Goal: Task Accomplishment & Management: Use online tool/utility

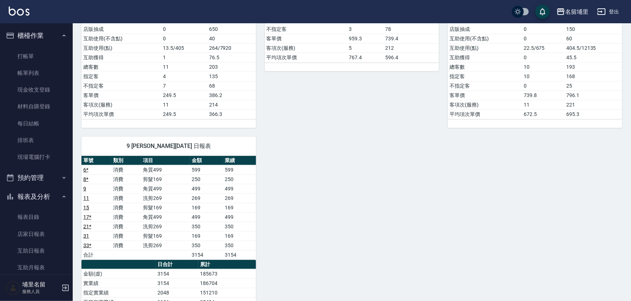
scroll to position [132, 0]
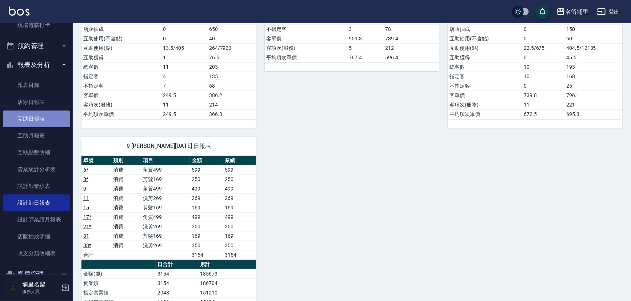
click at [51, 115] on link "互助日報表" at bounding box center [36, 119] width 67 height 17
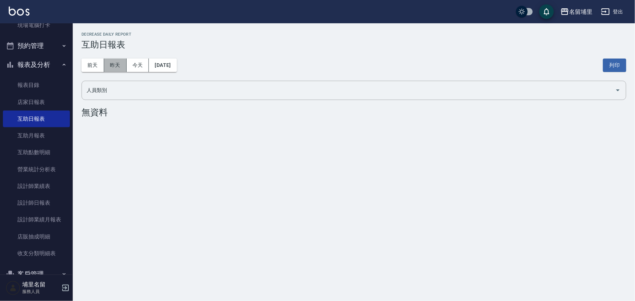
click at [109, 61] on button "昨天" at bounding box center [115, 65] width 23 height 13
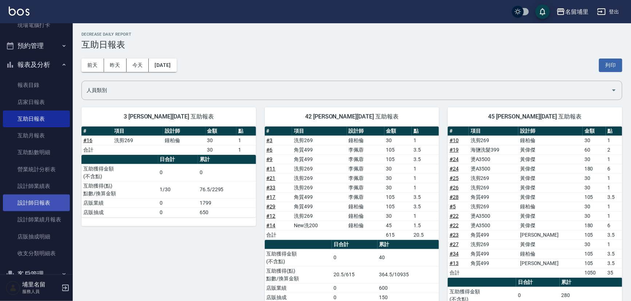
click at [32, 199] on link "設計師日報表" at bounding box center [36, 203] width 67 height 17
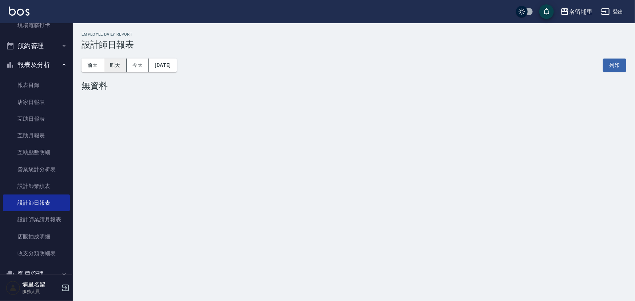
click at [112, 68] on button "昨天" at bounding box center [115, 65] width 23 height 13
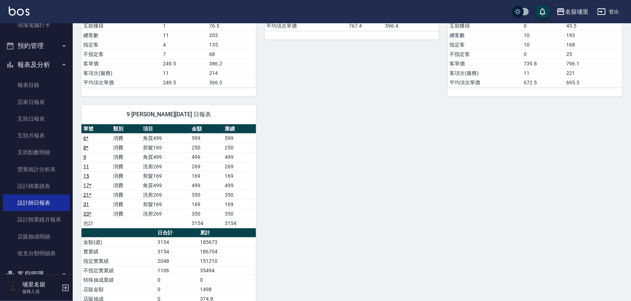
scroll to position [298, 0]
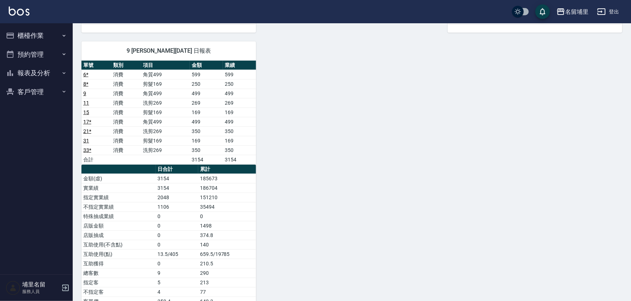
scroll to position [299, 0]
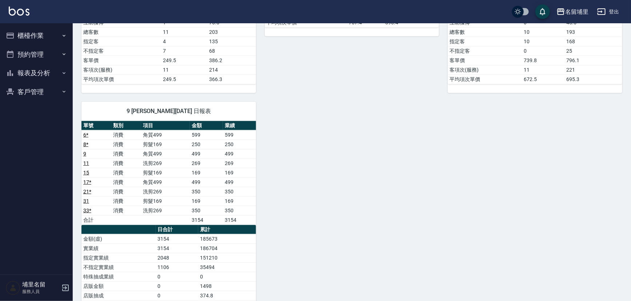
click at [44, 33] on button "櫃檯作業" at bounding box center [36, 35] width 67 height 19
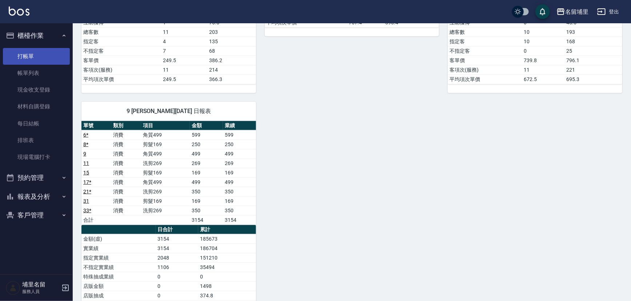
drag, startPoint x: 39, startPoint y: 53, endPoint x: 65, endPoint y: 53, distance: 26.2
click at [39, 53] on link "打帳單" at bounding box center [36, 56] width 67 height 17
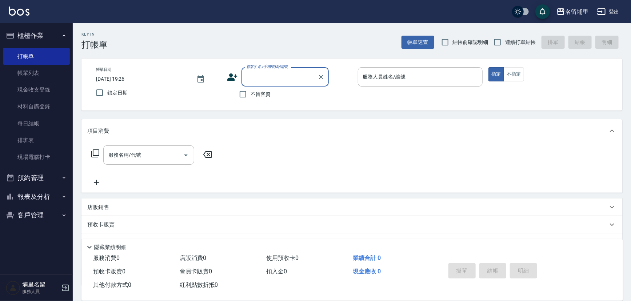
click at [251, 97] on span "不留客資" at bounding box center [261, 95] width 20 height 8
click at [251, 97] on input "不留客資" at bounding box center [242, 94] width 15 height 15
checkbox input "true"
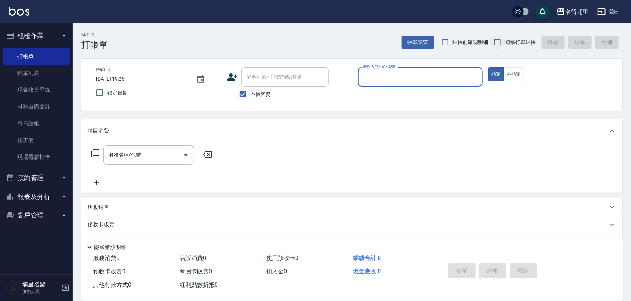
click at [494, 43] on input "連續打單結帳" at bounding box center [497, 42] width 15 height 15
checkbox input "true"
click at [417, 78] on input "服務人員姓名/編號" at bounding box center [420, 77] width 119 height 13
type input "[PERSON_NAME]-3"
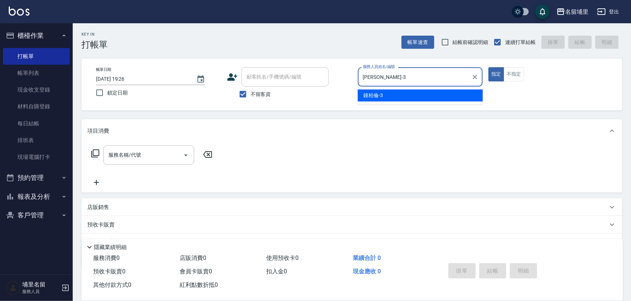
type button "true"
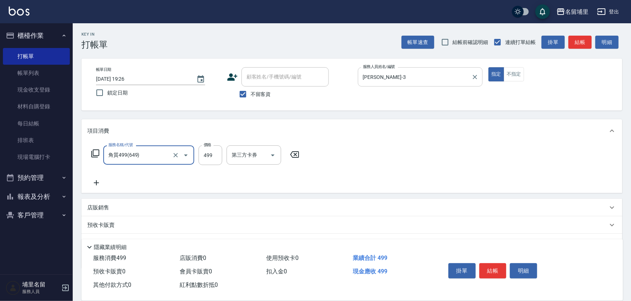
type input "角質499(649)"
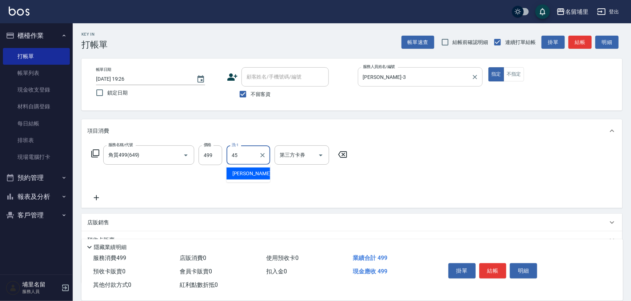
type input "[PERSON_NAME]-45"
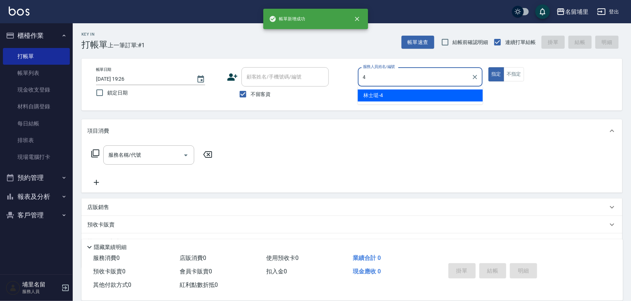
type input "林士珽-4"
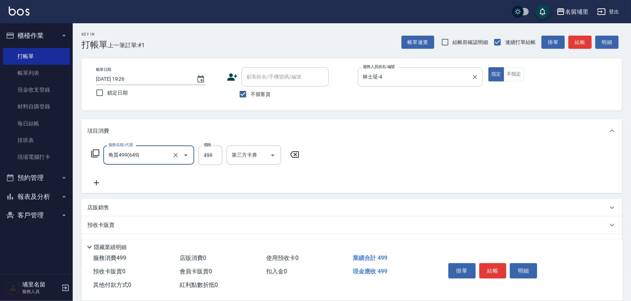
type input "角質499(649)"
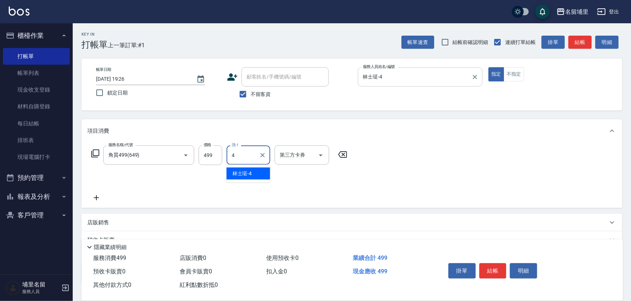
type input "林士珽-4"
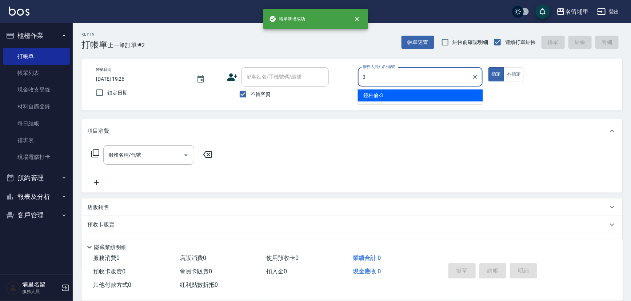
type input "鐘柏倫-3"
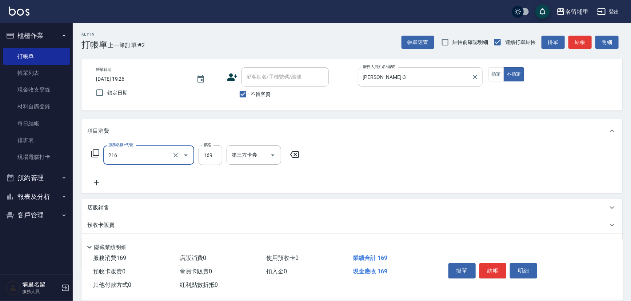
type input "剪髮169(216)"
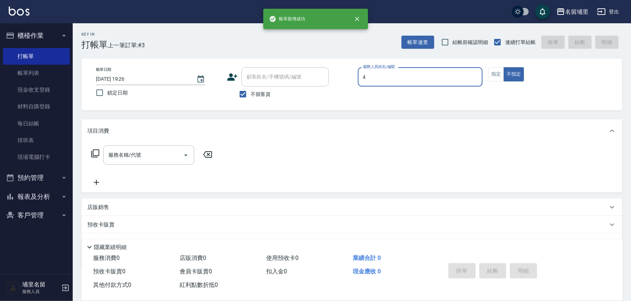
type input "林士珽-4"
type button "false"
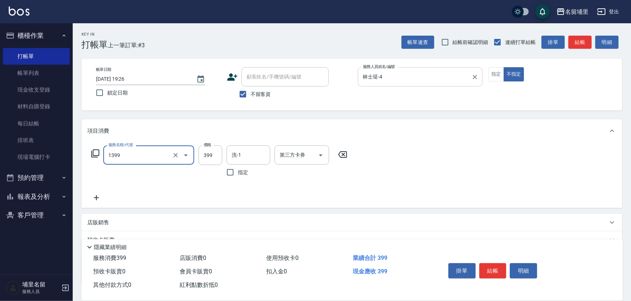
type input "海鹽洗髮399(1399)"
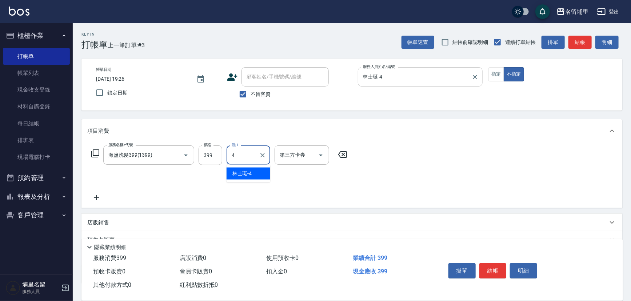
type input "林士珽-4"
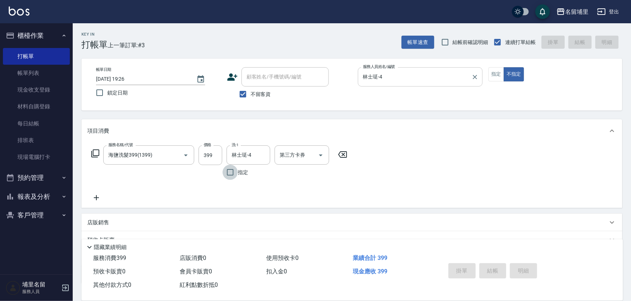
type input "2025/09/24 19:27"
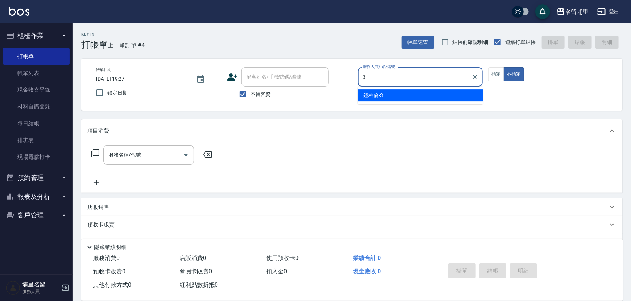
type input "鐘柏倫-3"
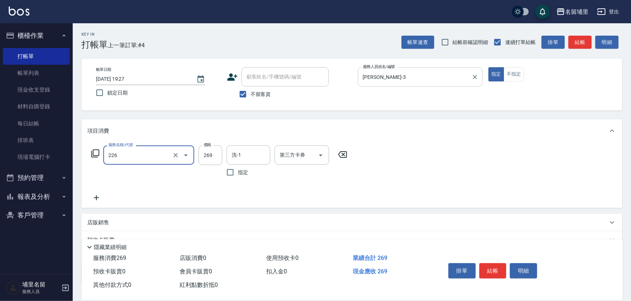
type input "洗剪269(226)"
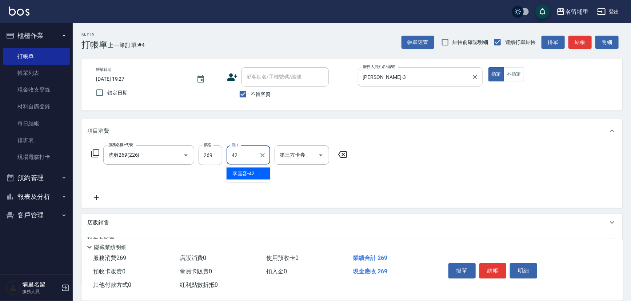
type input "李嘉容-42"
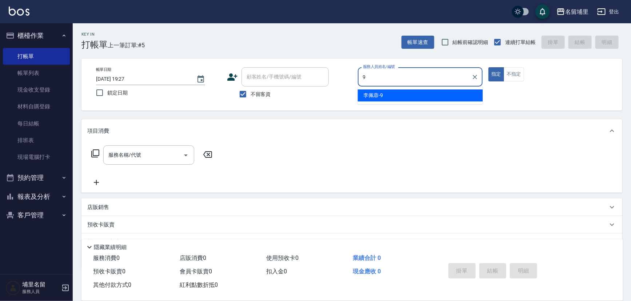
type input "李佩蓉-9"
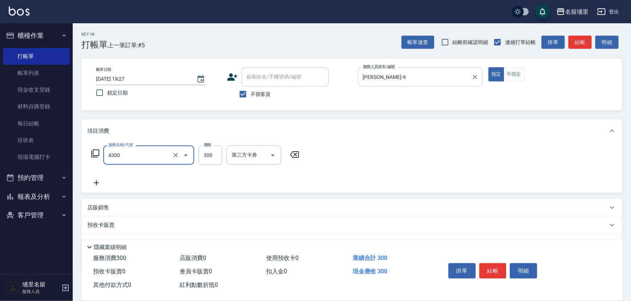
type input "頭隔300(4300)"
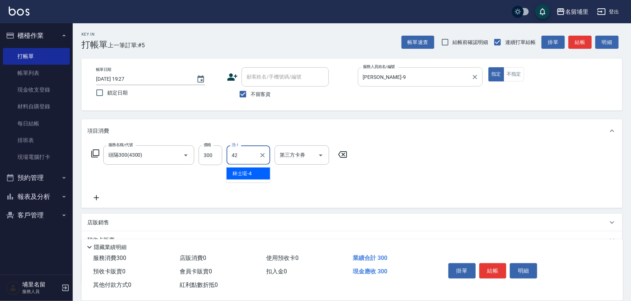
type input "李嘉容-42"
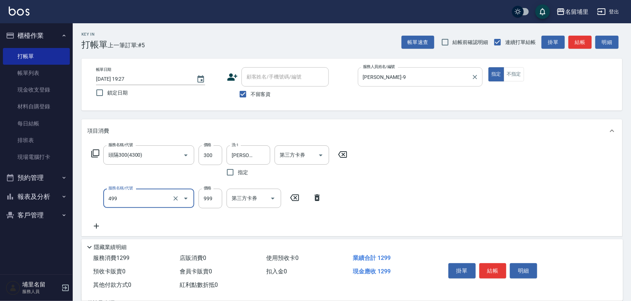
type input "染髮999(499)"
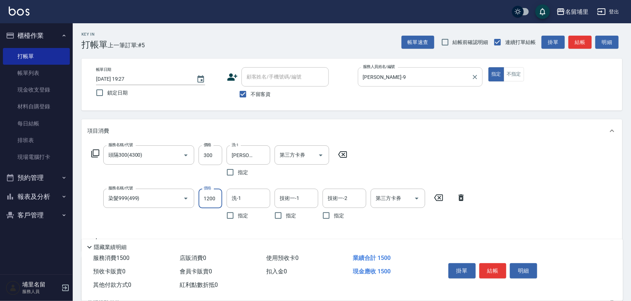
type input "1200"
type input "李嘉容-42"
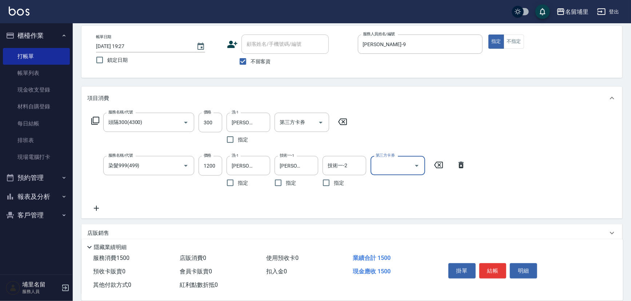
click at [98, 210] on icon at bounding box center [96, 208] width 18 height 9
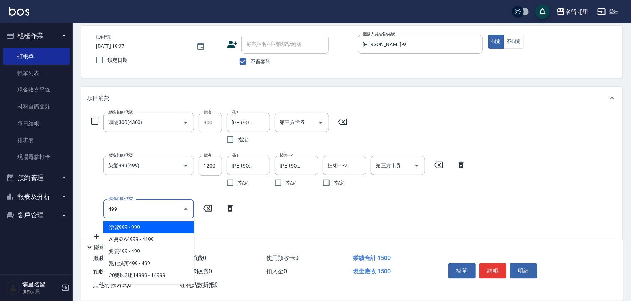
type input "染髮999(499)"
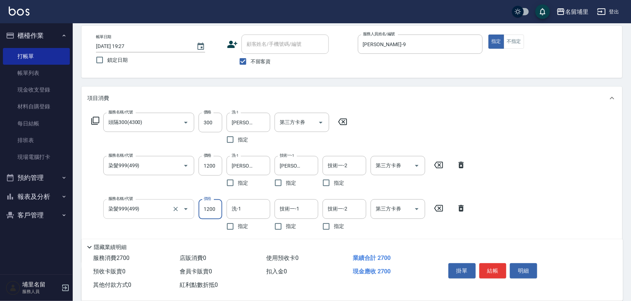
type input "1200"
type input "李嘉容-42"
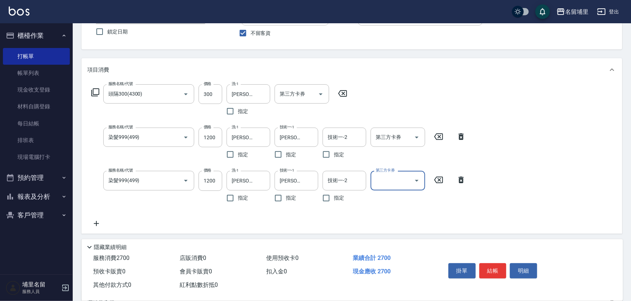
scroll to position [99, 0]
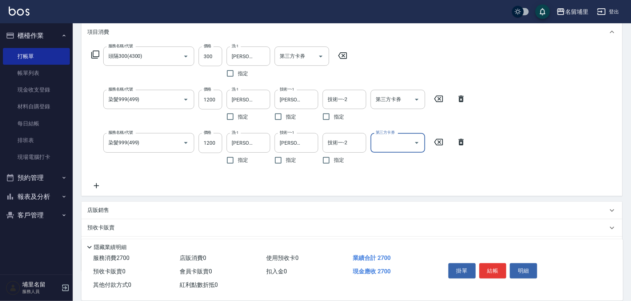
click at [99, 187] on icon at bounding box center [96, 186] width 18 height 9
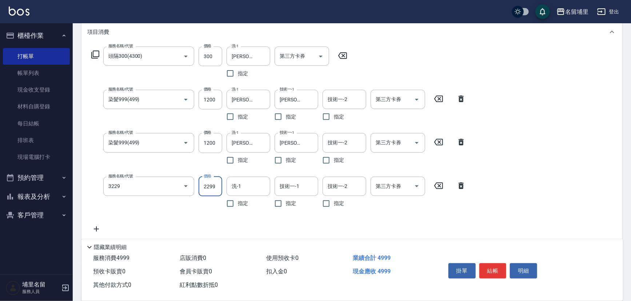
type input "伊黛莉2299(3229)"
type input "1600"
type input "李嘉容-42"
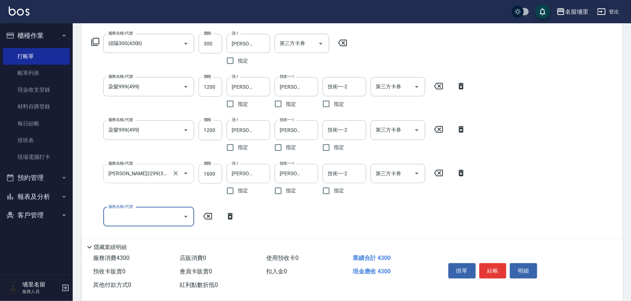
scroll to position [132, 0]
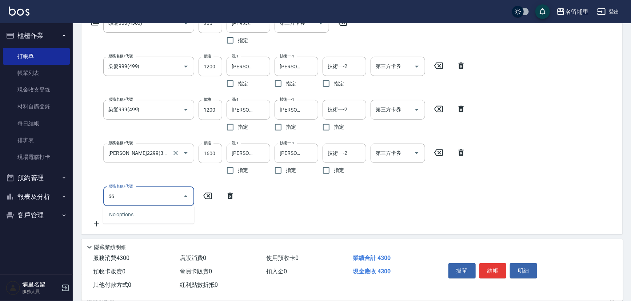
type input "6"
type input "699護髮(569)"
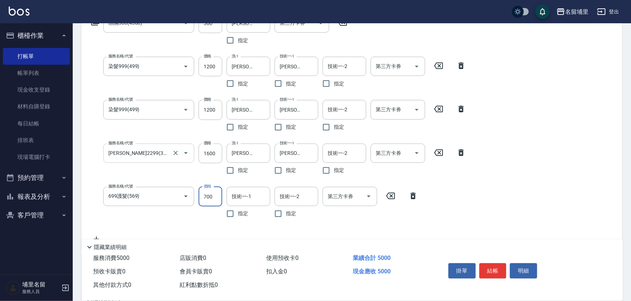
type input "700"
type input "李嘉容-42"
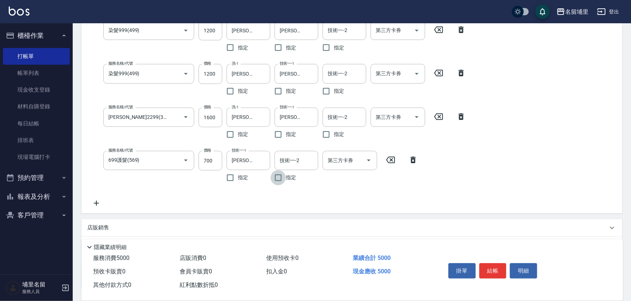
scroll to position [224, 0]
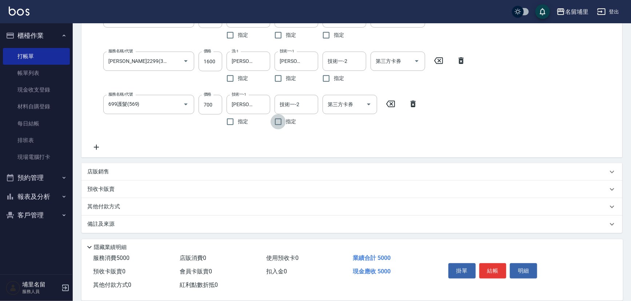
click at [128, 169] on div "店販銷售" at bounding box center [347, 172] width 521 height 8
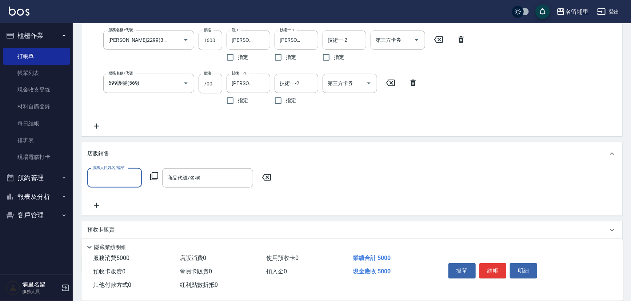
scroll to position [257, 0]
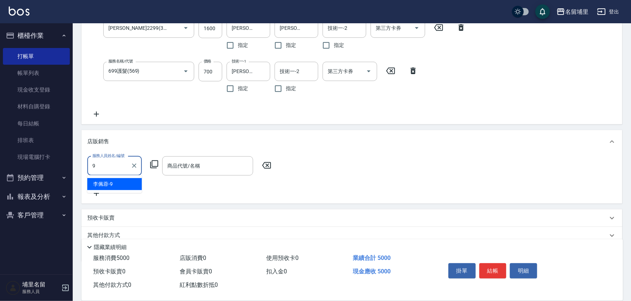
type input "李佩蓉-9"
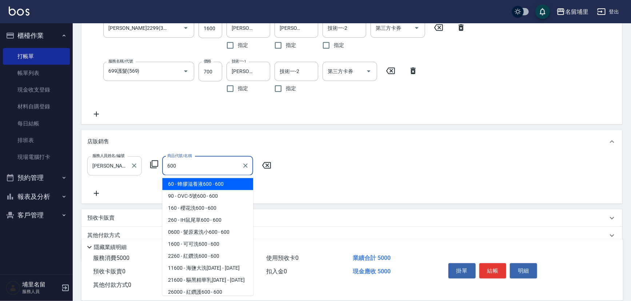
scroll to position [3, 0]
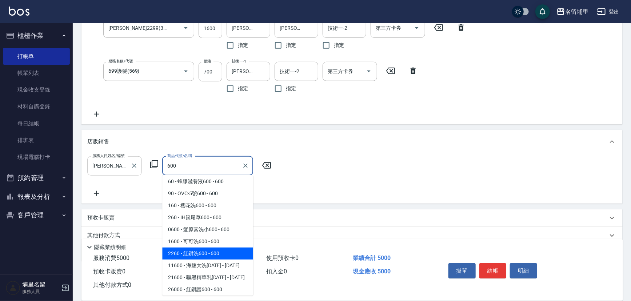
type input "紅鑽洗600"
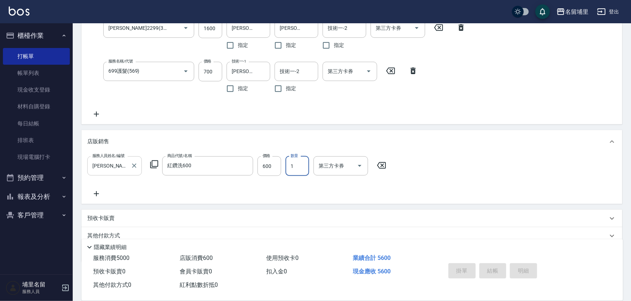
type input "2025/09/24 19:28"
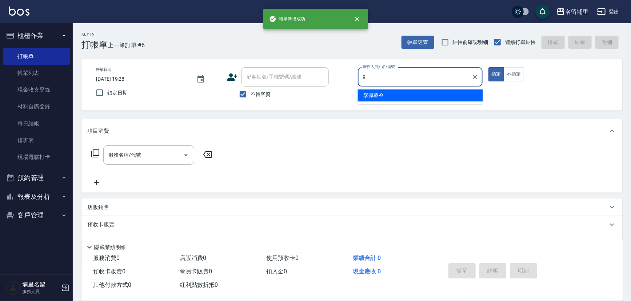
type input "李佩蓉-9"
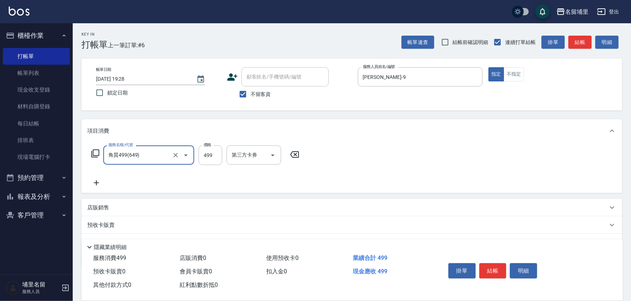
type input "角質499(649)"
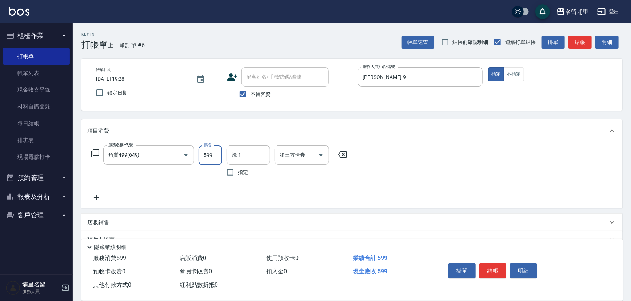
type input "599"
type input "李嘉容-42"
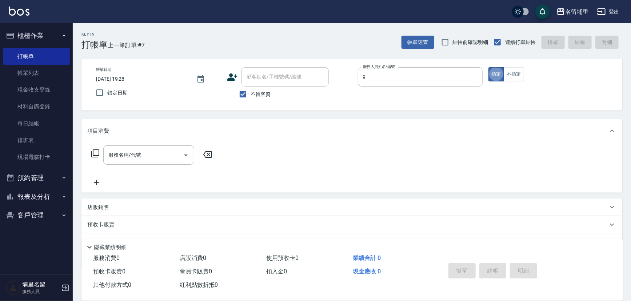
type input "李佩蓉-9"
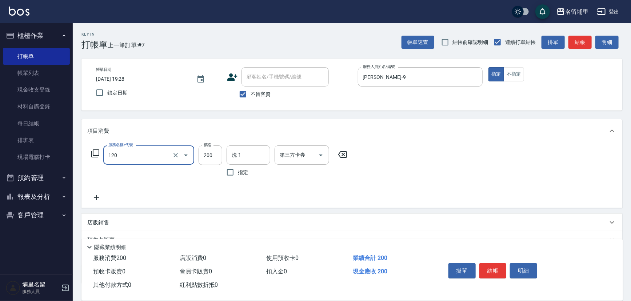
type input "New洗200(120)"
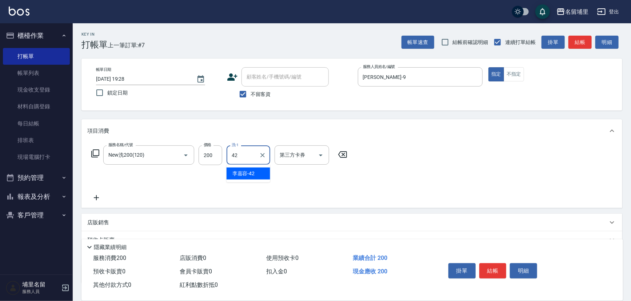
type input "李嘉容-42"
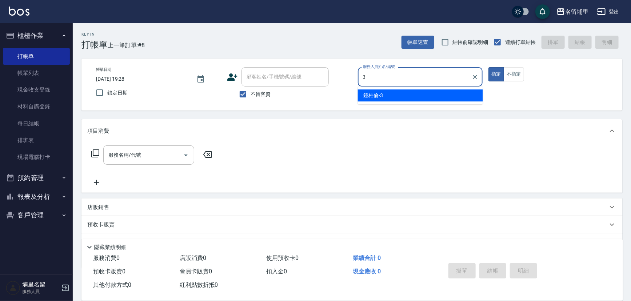
type input "鐘柏倫-3"
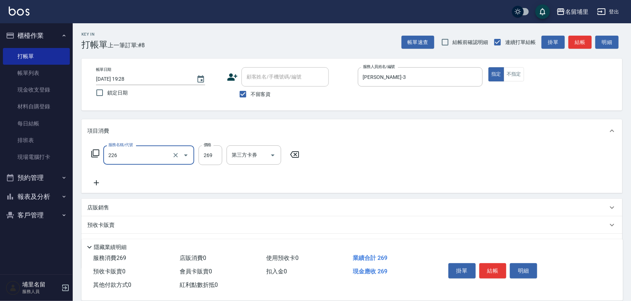
type input "洗剪269(226)"
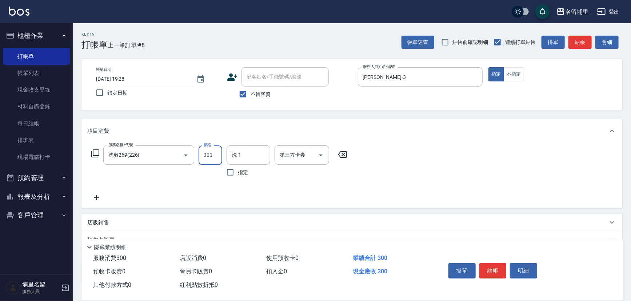
type input "300"
type input "潘宇浩-45"
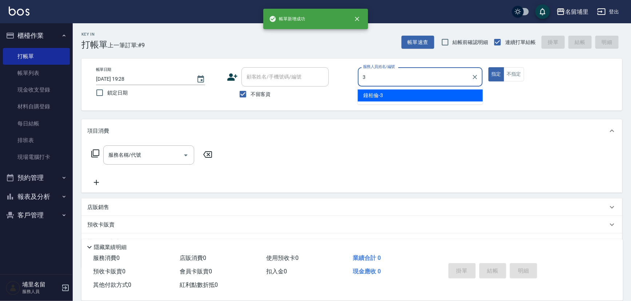
type input "鐘柏倫-3"
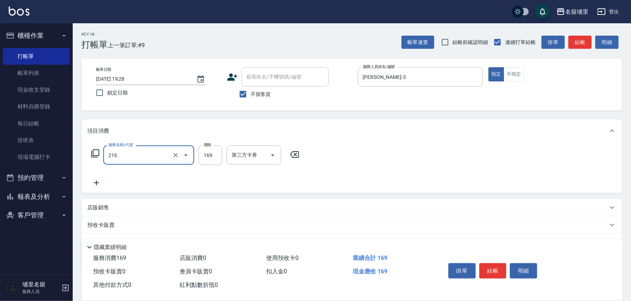
type input "剪髮169(216)"
type input "200"
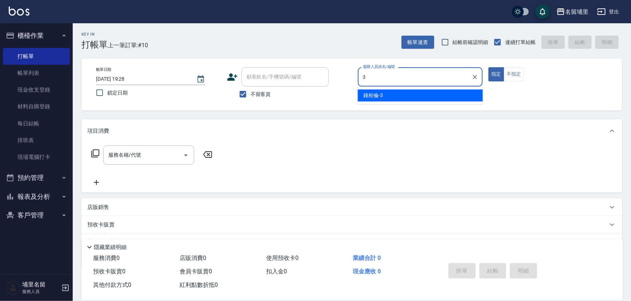
type input "鐘柏倫-3"
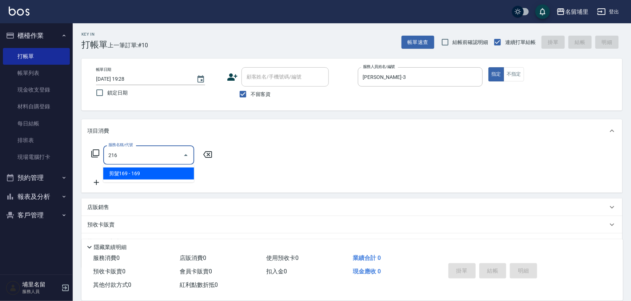
type input "剪髮169(216)"
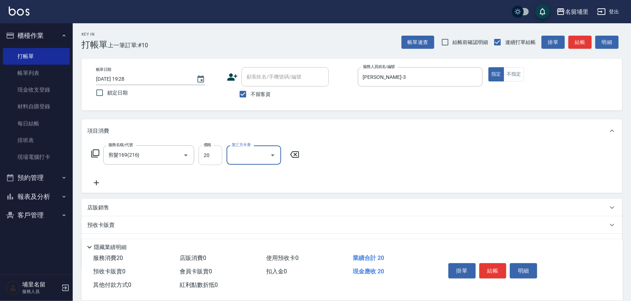
click at [219, 149] on input "20" at bounding box center [211, 156] width 24 height 20
type input "200"
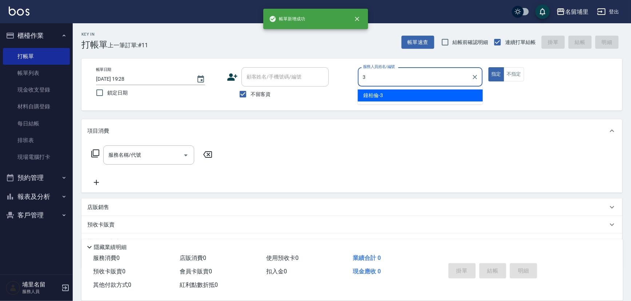
type input "鐘柏倫-3"
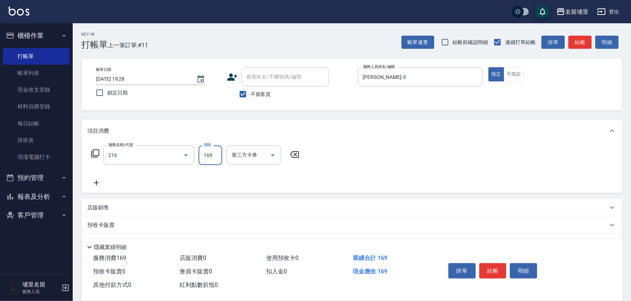
type input "剪髮169(216)"
type input "200"
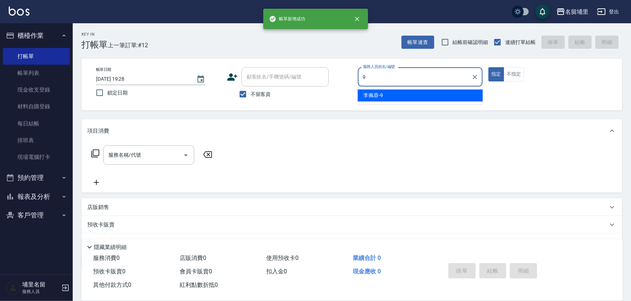
type input "李佩蓉-9"
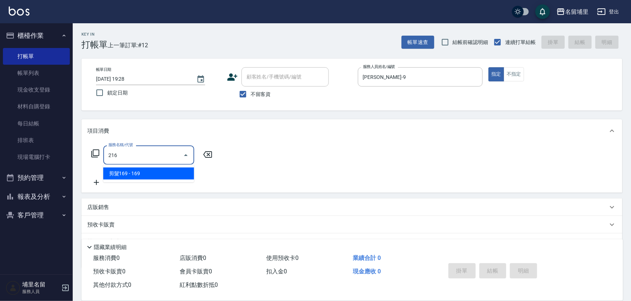
type input "剪髮169(216)"
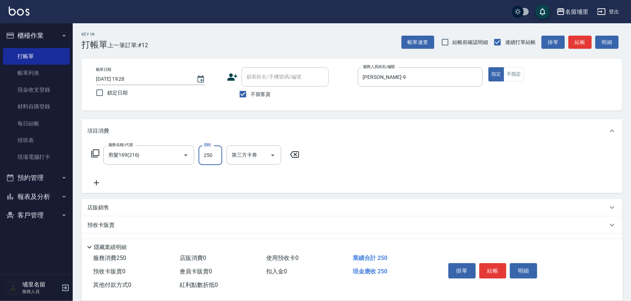
type input "250"
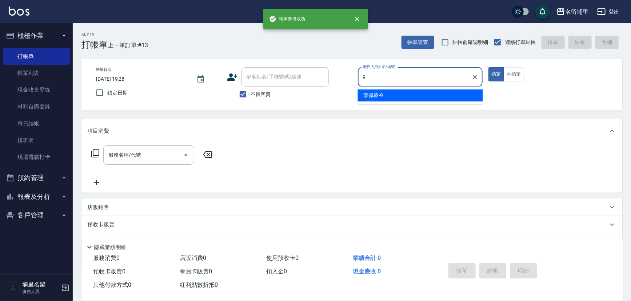
type input "李佩蓉-9"
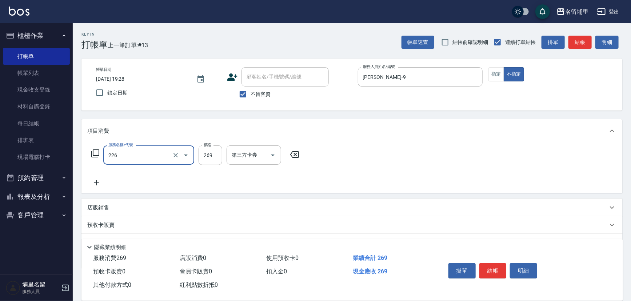
type input "洗剪269(226)"
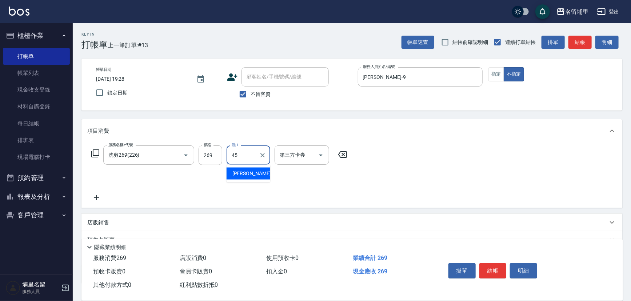
type input "潘宇浩-45"
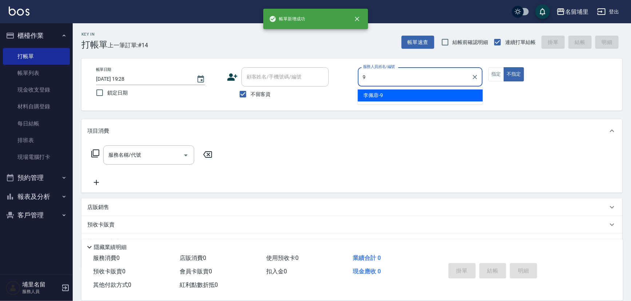
type input "李佩蓉-9"
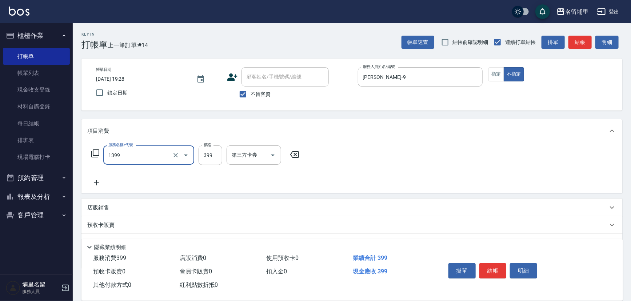
type input "海鹽洗髮399(1399)"
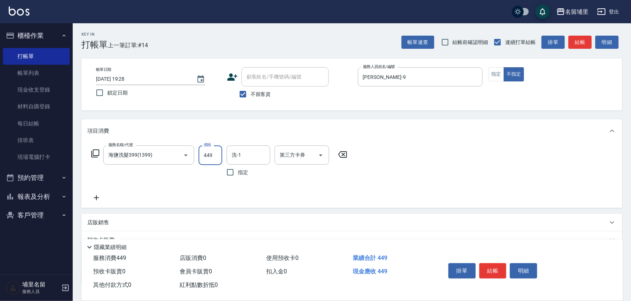
type input "449"
type input "李嘉容-42"
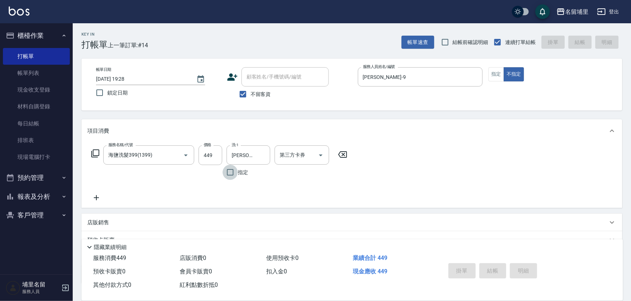
type input "2025/09/24 19:29"
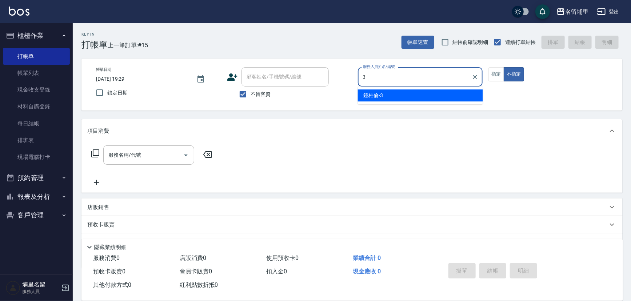
type input "鐘柏倫-3"
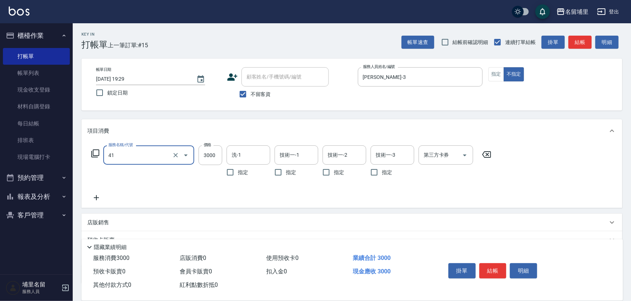
type input "染A3000(41)"
type input "2799"
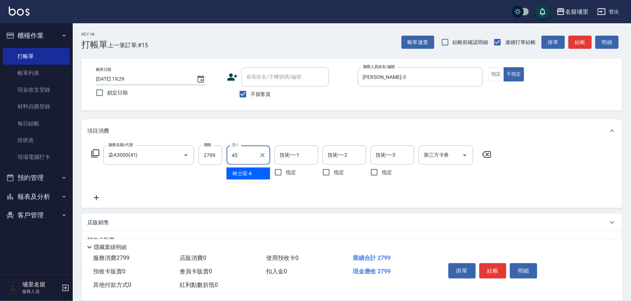
type input "潘宇浩-45"
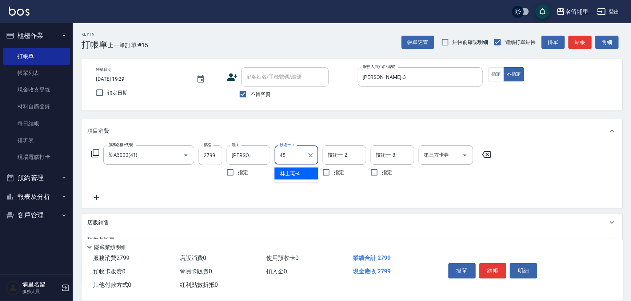
type input "潘宇浩-45"
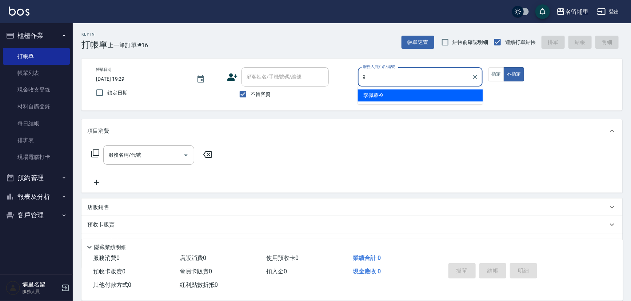
type input "李佩蓉-9"
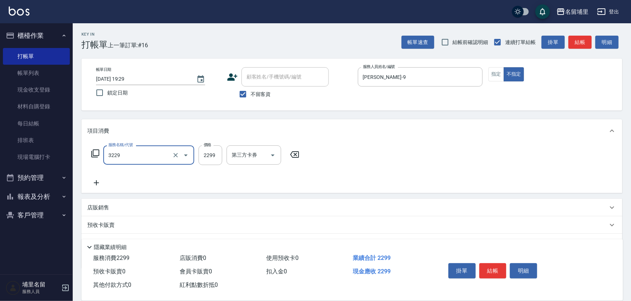
type input "伊黛莉2299(3229)"
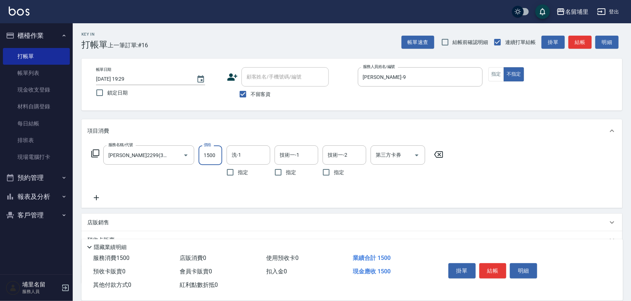
type input "1500"
type input "李嘉容-42"
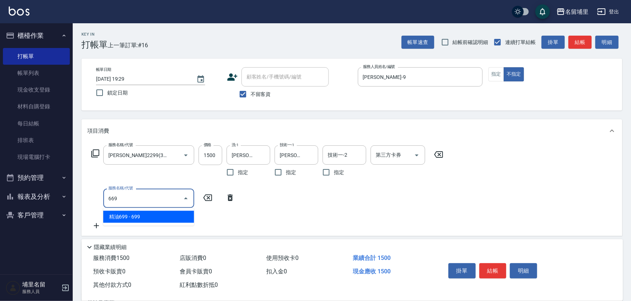
type input "精油699(669)"
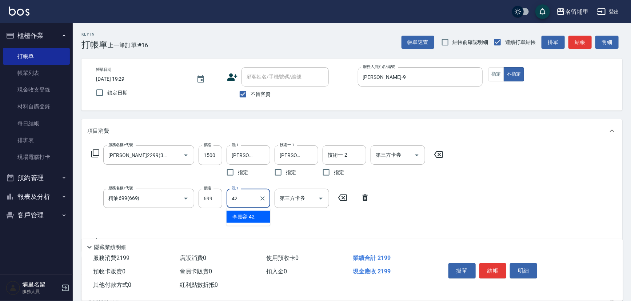
type input "李嘉容-42"
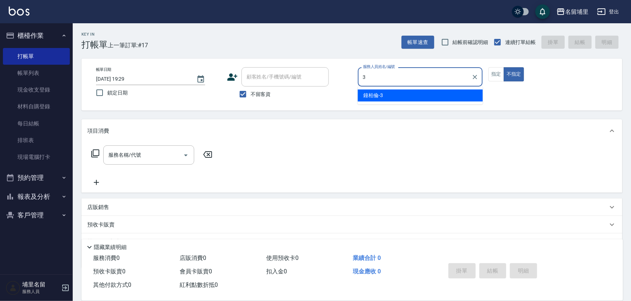
type input "鐘柏倫-3"
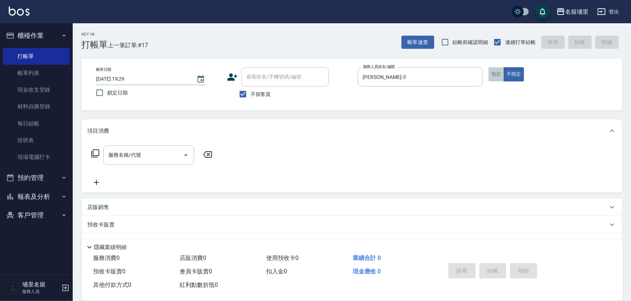
click at [496, 71] on button "指定" at bounding box center [497, 74] width 16 height 14
click at [163, 157] on input "服務名稱/代號" at bounding box center [143, 155] width 73 height 13
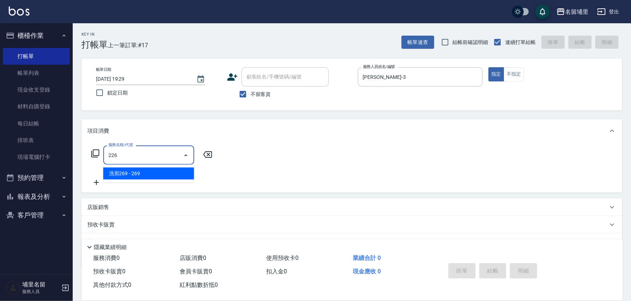
type input "洗剪269(226)"
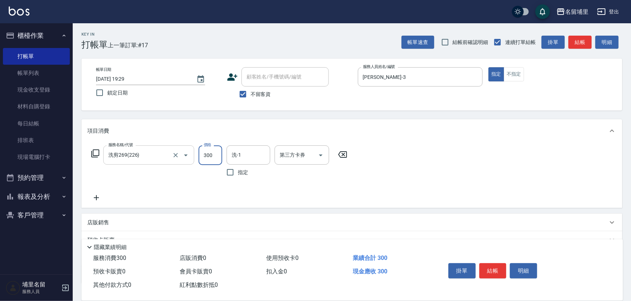
type input "300"
type input "潘宇浩-45"
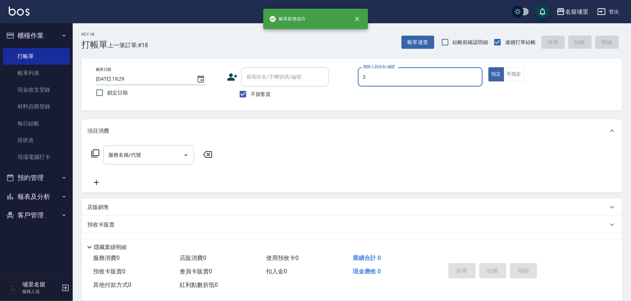
type input "鐘柏倫-3"
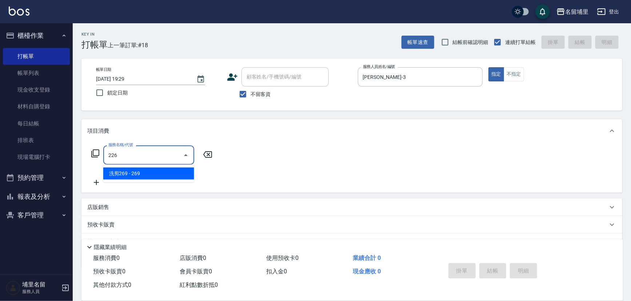
type input "洗剪269(226)"
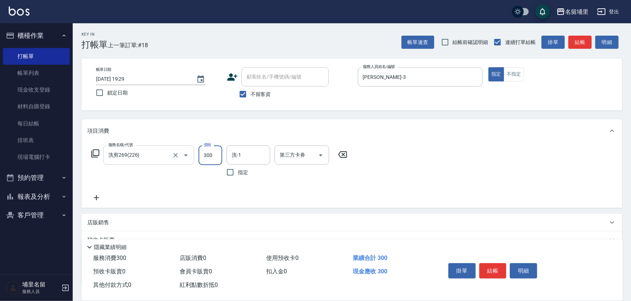
type input "300"
type input "潘宇浩-45"
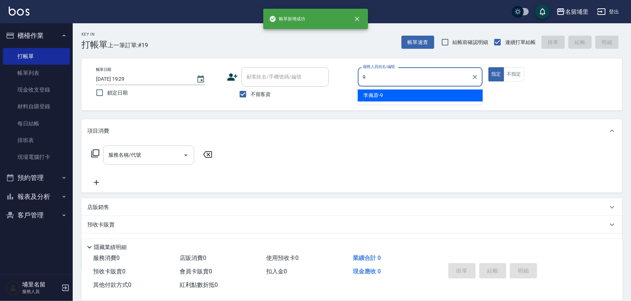
type input "李佩蓉-9"
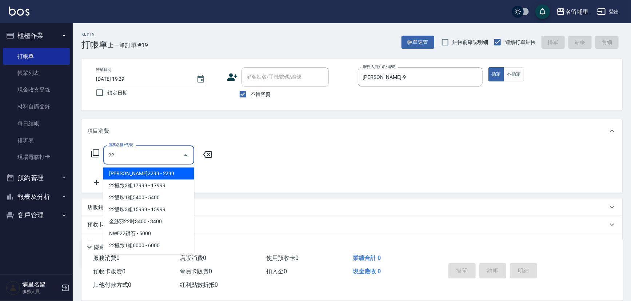
type input "2"
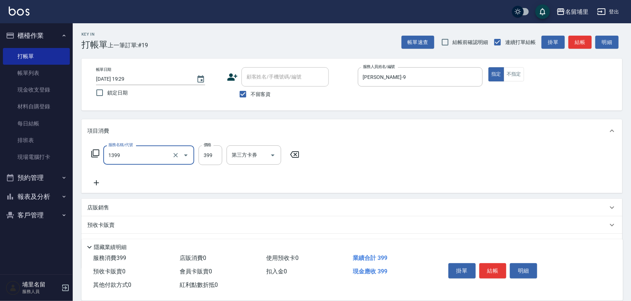
type input "海鹽洗髮399(1399)"
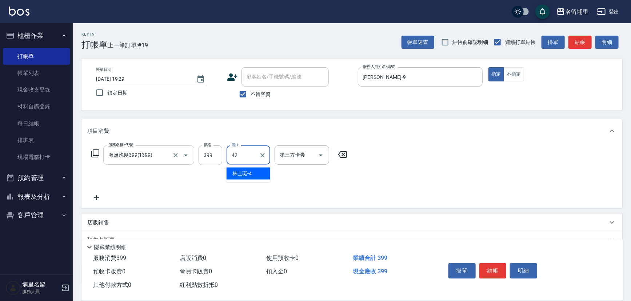
type input "李嘉容-42"
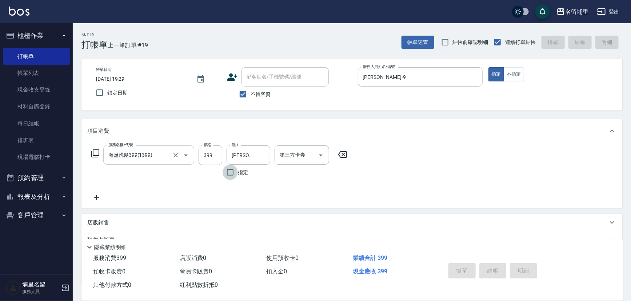
type input "2025/09/24 19:30"
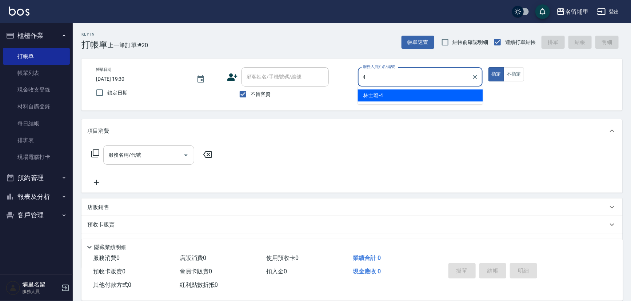
type input "林士珽-4"
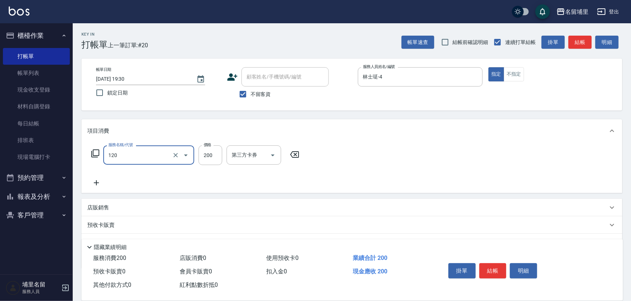
type input "New洗200(120)"
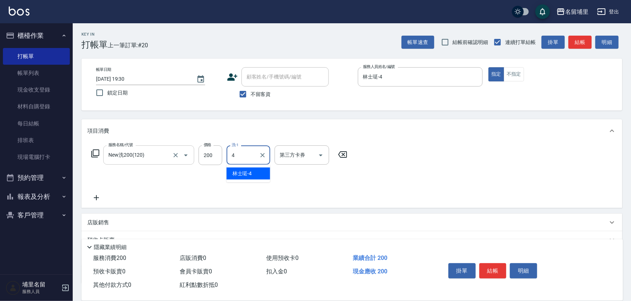
type input "林士珽-4"
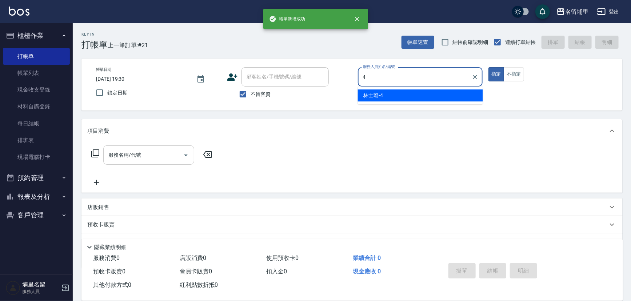
type input "林士珽-4"
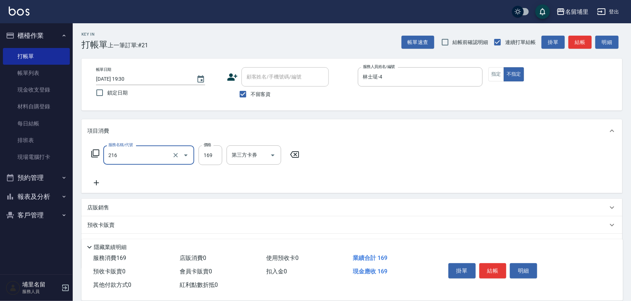
type input "剪髮169(216)"
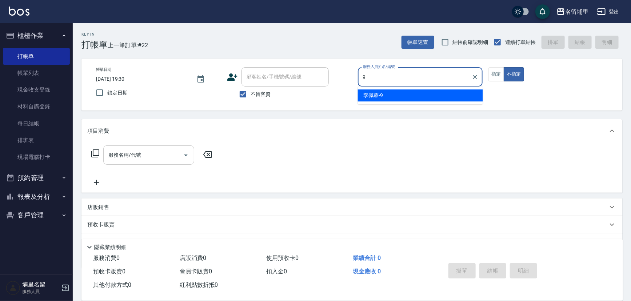
type input "李佩蓉-9"
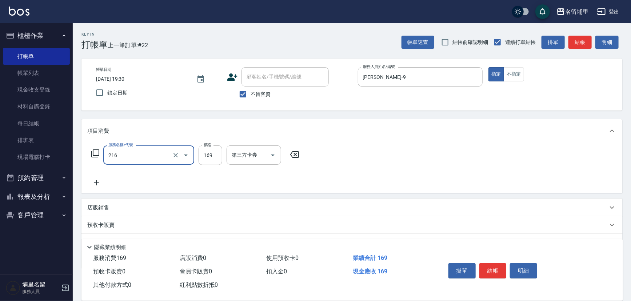
type input "剪髮169(216)"
type input "250"
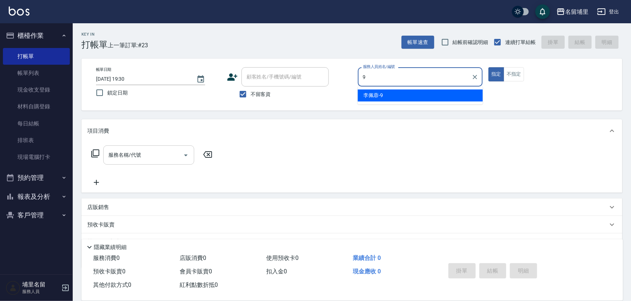
type input "李佩蓉-9"
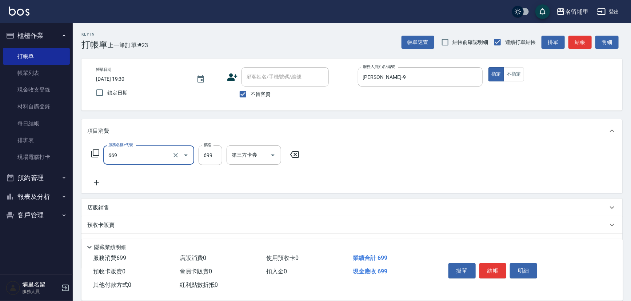
type input "精油699(669)"
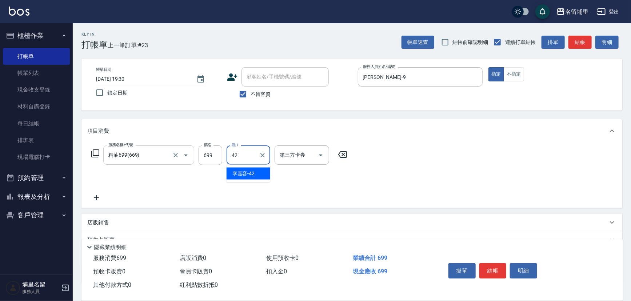
type input "李嘉容-42"
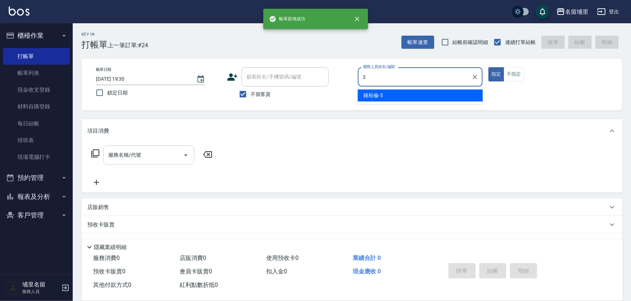
type input "鐘柏倫-3"
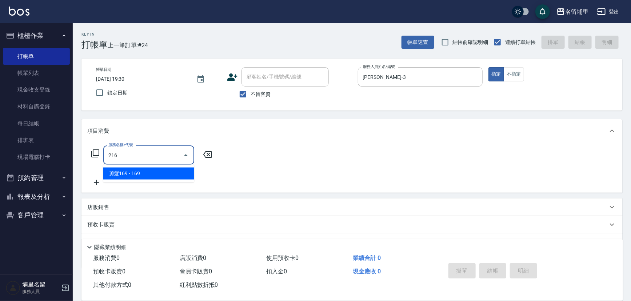
type input "剪髮169(216)"
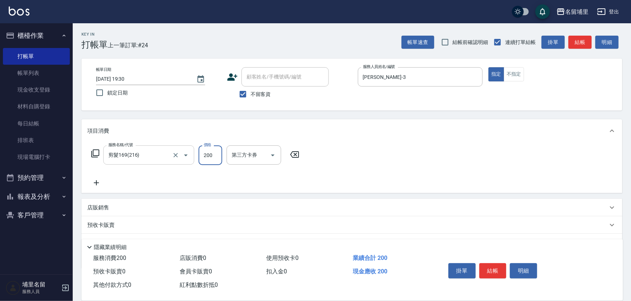
type input "200"
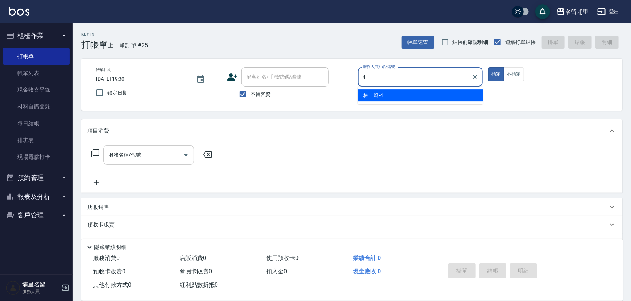
type input "林士珽-4"
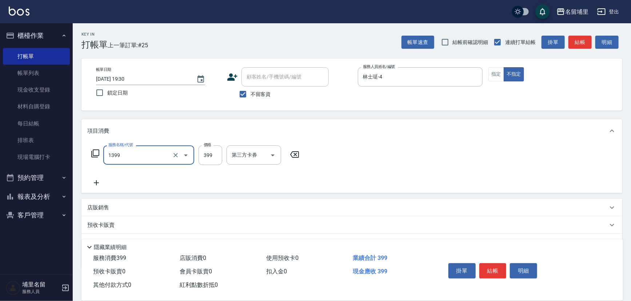
type input "海鹽洗髮399(1399)"
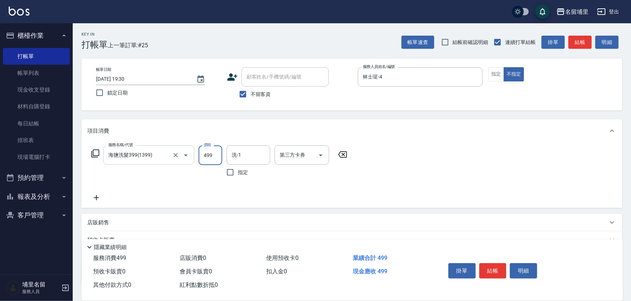
type input "499"
type input "林士珽-4"
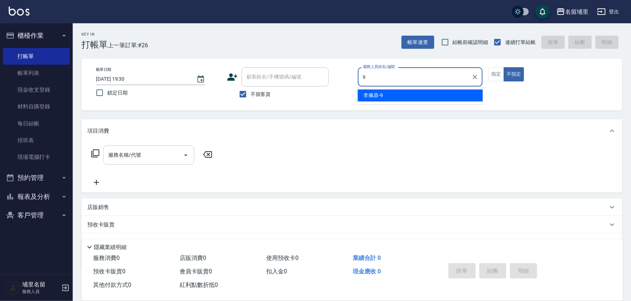
type input "李佩蓉-9"
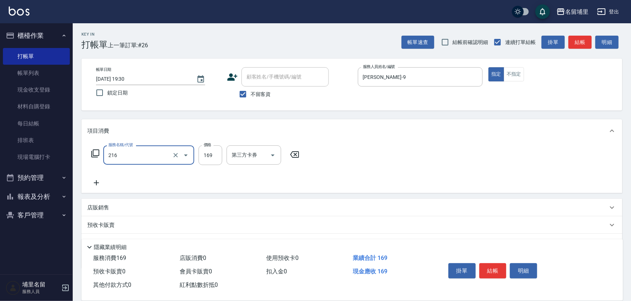
type input "剪髮169(216)"
type input "250"
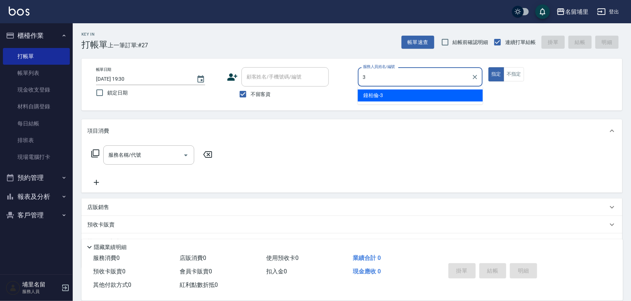
type input "鐘柏倫-3"
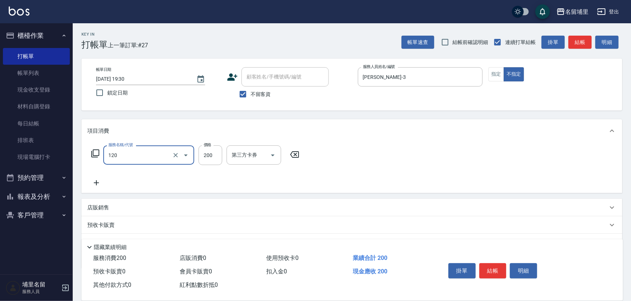
type input "New洗200(120)"
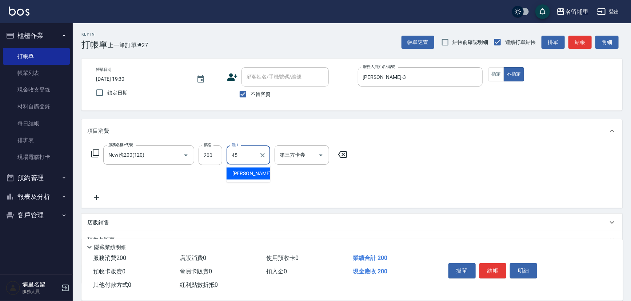
type input "潘宇浩-45"
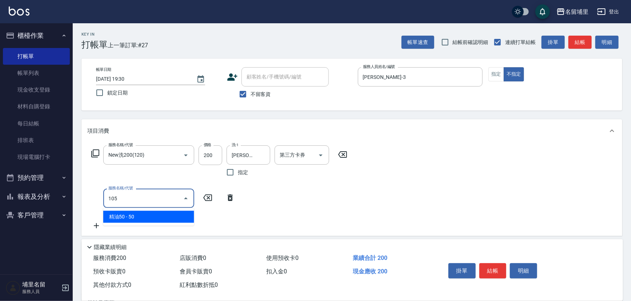
type input "精油50(105)"
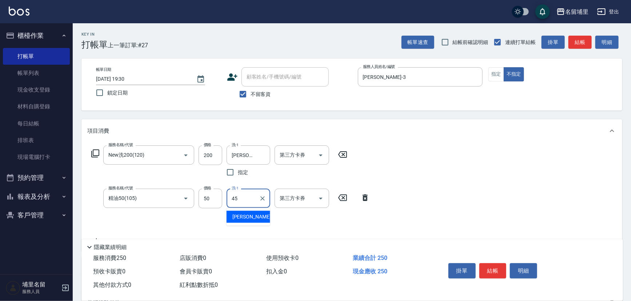
type input "潘宇浩-45"
click at [324, 155] on icon "Open" at bounding box center [321, 155] width 9 height 9
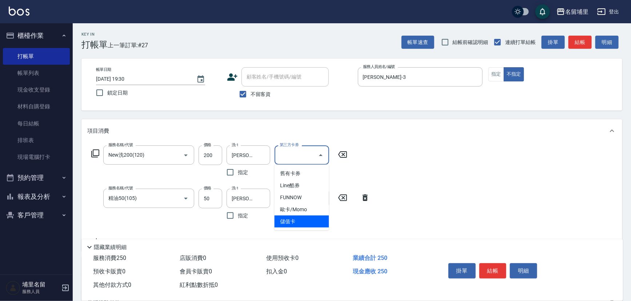
click at [316, 226] on span "儲值卡" at bounding box center [302, 222] width 55 height 12
type input "儲值卡"
click at [320, 197] on icon "Open" at bounding box center [321, 198] width 9 height 9
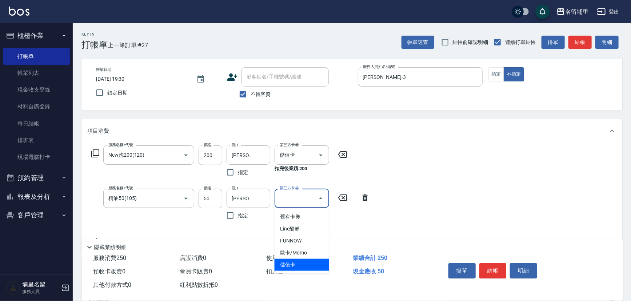
click at [306, 262] on span "儲值卡" at bounding box center [302, 265] width 55 height 12
type input "儲值卡"
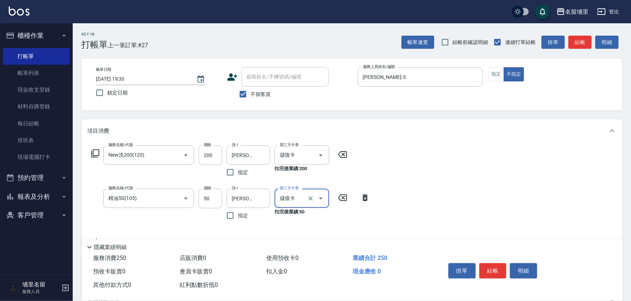
drag, startPoint x: 435, startPoint y: 195, endPoint x: 472, endPoint y: 221, distance: 44.9
click at [437, 195] on div "服務名稱/代號 New洗200(120) 服務名稱/代號 價格 200 價格 洗-1 潘宇浩-45 洗-1 指定 第三方卡券 儲值卡 第三方卡券 扣完後業績:…" at bounding box center [352, 197] width 541 height 109
click at [497, 268] on button "結帳" at bounding box center [493, 270] width 27 height 15
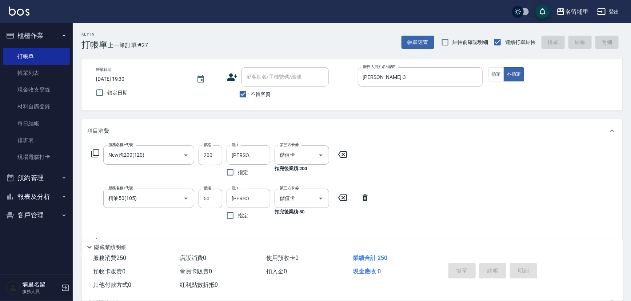
type input "2025/09/24 19:31"
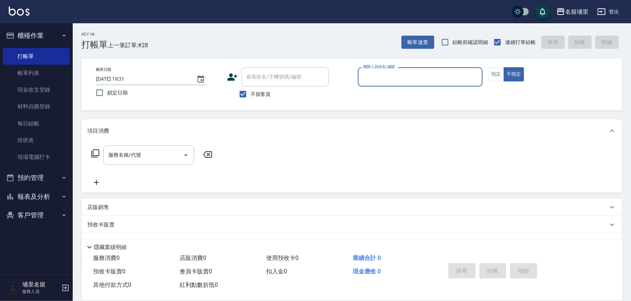
click at [51, 197] on button "報表及分析" at bounding box center [36, 196] width 67 height 19
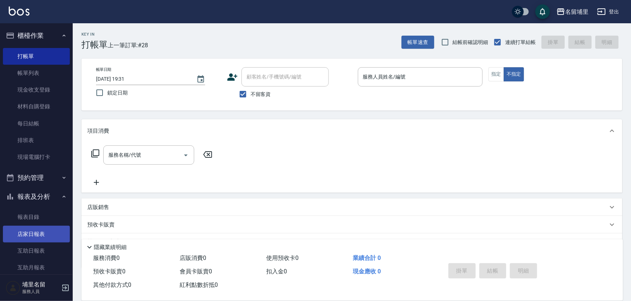
click at [50, 228] on link "店家日報表" at bounding box center [36, 234] width 67 height 17
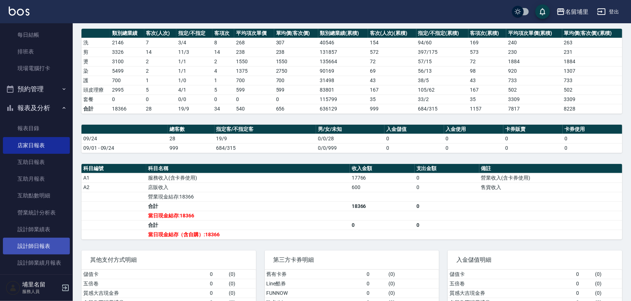
scroll to position [99, 0]
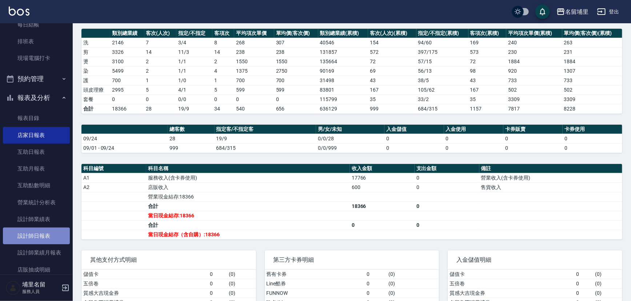
click at [47, 238] on link "設計師日報表" at bounding box center [36, 236] width 67 height 17
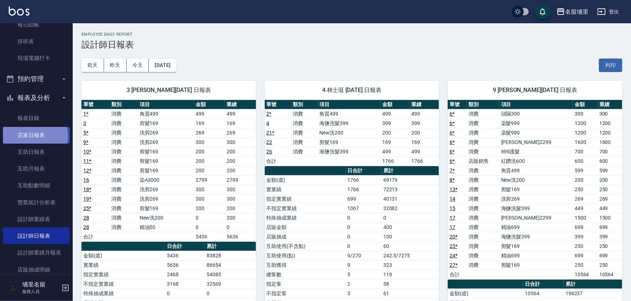
click at [32, 136] on link "店家日報表" at bounding box center [36, 135] width 67 height 17
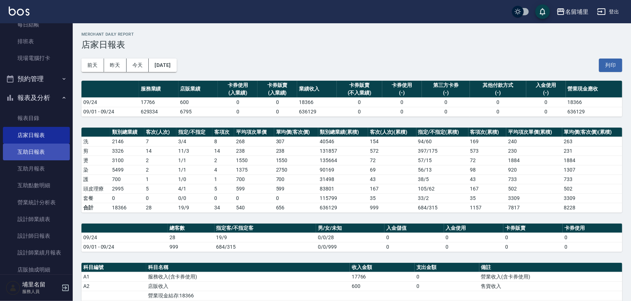
click at [41, 152] on link "互助日報表" at bounding box center [36, 152] width 67 height 17
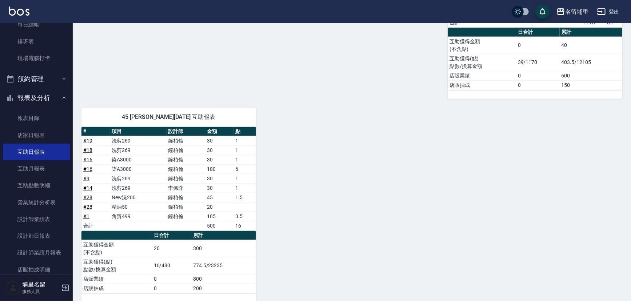
scroll to position [286, 0]
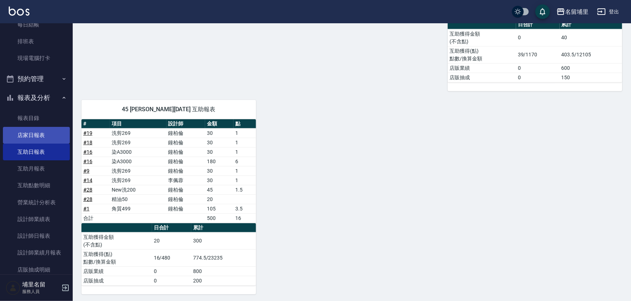
click at [21, 138] on link "店家日報表" at bounding box center [36, 135] width 67 height 17
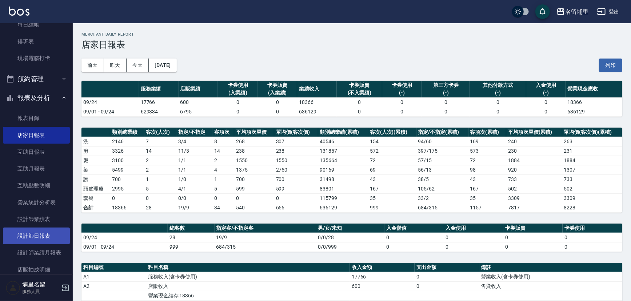
click at [39, 238] on link "設計師日報表" at bounding box center [36, 236] width 67 height 17
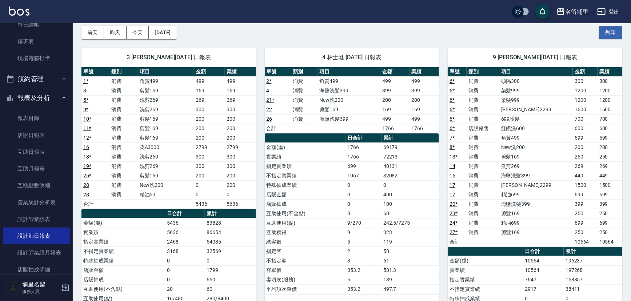
scroll to position [66, 0]
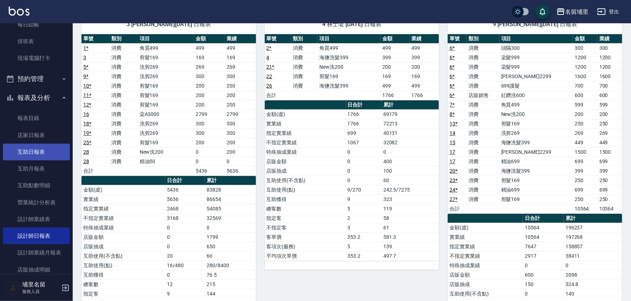
click at [23, 155] on link "互助日報表" at bounding box center [36, 152] width 67 height 17
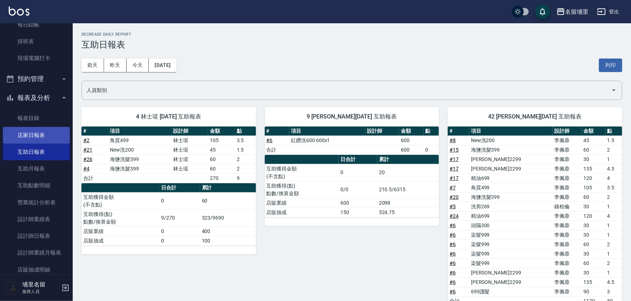
click at [36, 130] on link "店家日報表" at bounding box center [36, 135] width 67 height 17
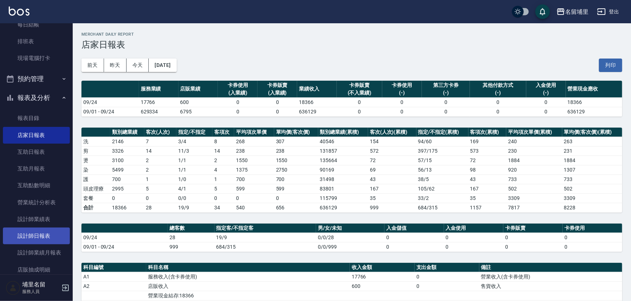
click at [42, 234] on link "設計師日報表" at bounding box center [36, 236] width 67 height 17
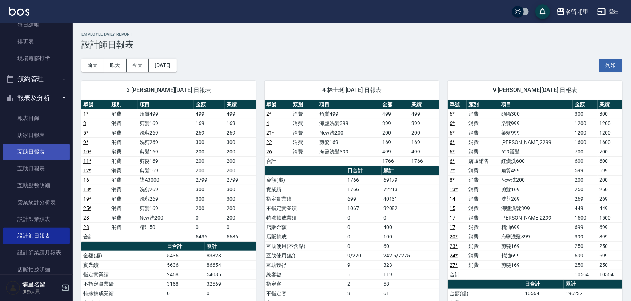
click at [39, 148] on link "互助日報表" at bounding box center [36, 152] width 67 height 17
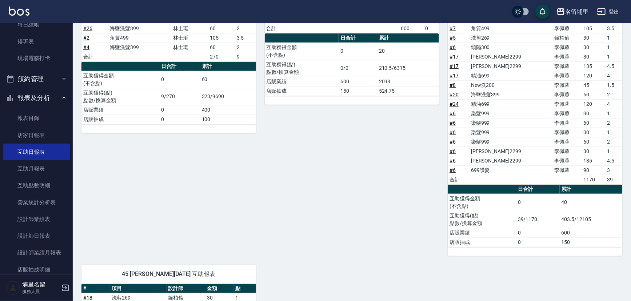
scroll to position [55, 0]
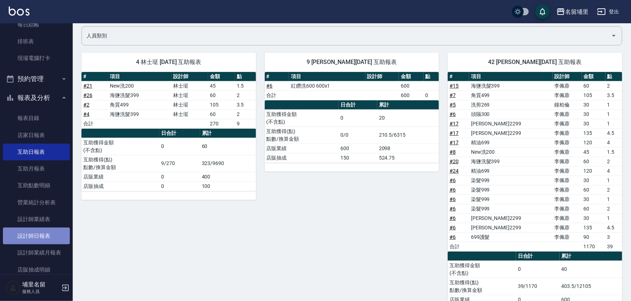
click at [46, 236] on link "設計師日報表" at bounding box center [36, 236] width 67 height 17
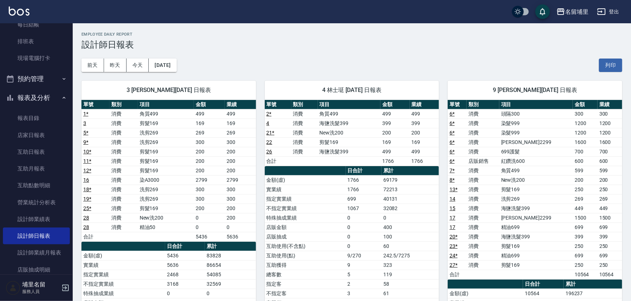
click at [366, 65] on div "前天 昨天 今天 2025/09/24 列印" at bounding box center [352, 65] width 541 height 31
click at [15, 152] on link "互助日報表" at bounding box center [36, 152] width 67 height 17
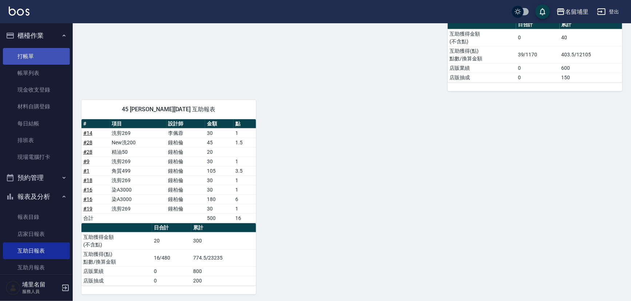
click at [30, 58] on link "打帳單" at bounding box center [36, 56] width 67 height 17
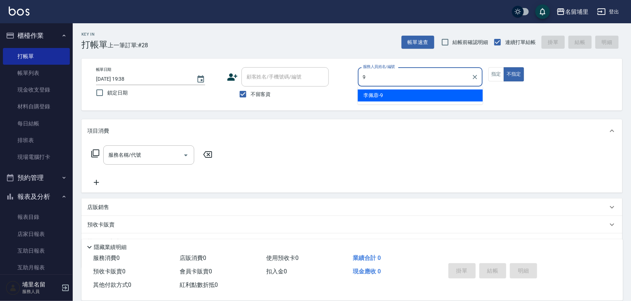
type input "李佩蓉-9"
type button "false"
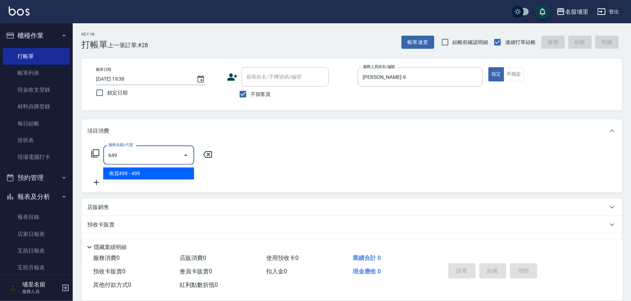
type input "角質499(649)"
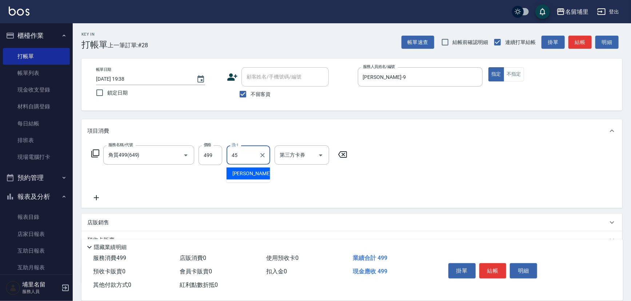
type input "潘宇浩-45"
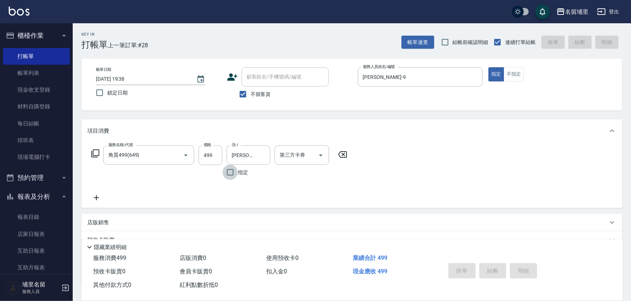
type input "2025/09/24 19:39"
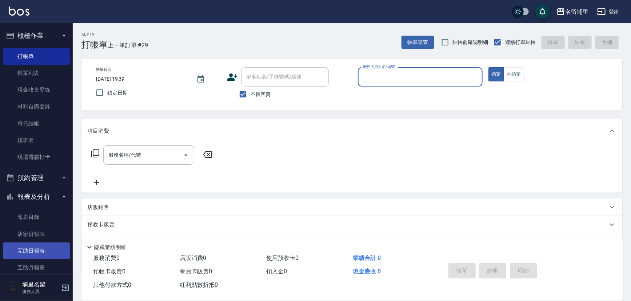
click at [29, 246] on link "互助日報表" at bounding box center [36, 251] width 67 height 17
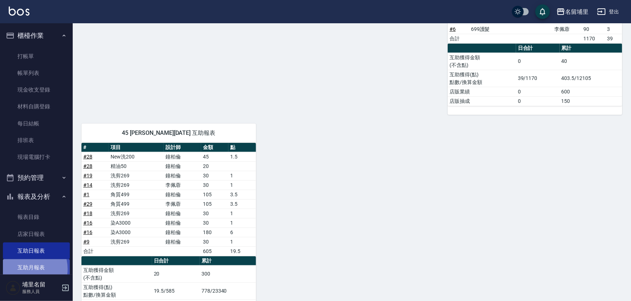
click at [24, 269] on link "互助月報表" at bounding box center [36, 267] width 67 height 17
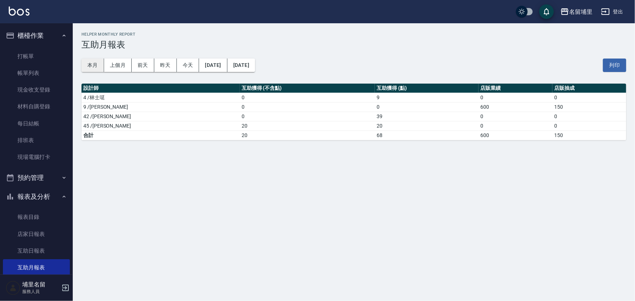
click at [98, 67] on button "本月" at bounding box center [93, 65] width 23 height 13
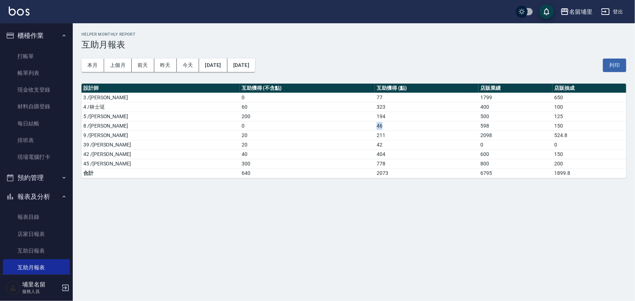
drag, startPoint x: 328, startPoint y: 127, endPoint x: 362, endPoint y: 129, distance: 33.9
click at [361, 129] on tr "8 /黃偉傑 0 46 598 150" at bounding box center [354, 125] width 545 height 9
click at [375, 128] on td "46" at bounding box center [427, 125] width 104 height 9
drag, startPoint x: 339, startPoint y: 112, endPoint x: 353, endPoint y: 109, distance: 13.7
click at [353, 109] on tbody "3 /鐘柏倫 0 77 1799 650 4 /林士珽 60 323 400 100 5 /蔣昀璠 200 194 500 125 8 /黃偉傑 0 46 5…" at bounding box center [354, 135] width 545 height 85
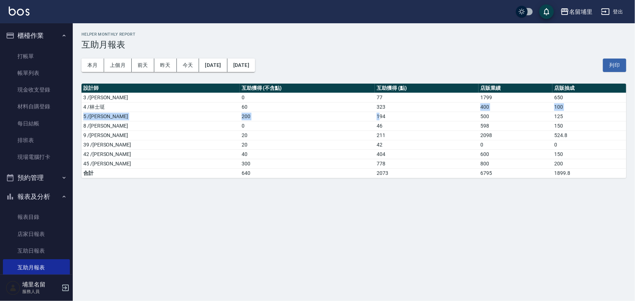
click at [375, 108] on td "323" at bounding box center [427, 106] width 104 height 9
drag, startPoint x: 336, startPoint y: 105, endPoint x: 353, endPoint y: 105, distance: 16.7
click at [353, 105] on tr "4 /林士珽 60 323 400 100" at bounding box center [354, 106] width 545 height 9
click at [245, 158] on td "40" at bounding box center [307, 154] width 135 height 9
drag, startPoint x: 351, startPoint y: 109, endPoint x: 334, endPoint y: 104, distance: 17.8
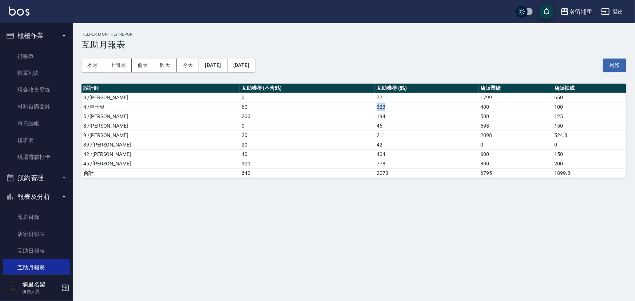
click at [336, 104] on tr "4 /林士珽 60 323 400 100" at bounding box center [354, 106] width 545 height 9
click at [333, 107] on td "60" at bounding box center [307, 106] width 135 height 9
drag, startPoint x: 336, startPoint y: 165, endPoint x: 361, endPoint y: 163, distance: 24.8
click at [375, 163] on td "778" at bounding box center [427, 163] width 104 height 9
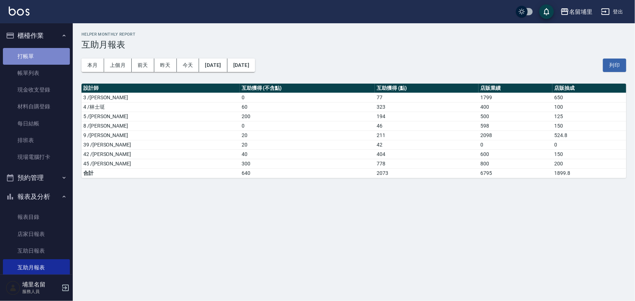
click at [43, 57] on link "打帳單" at bounding box center [36, 56] width 67 height 17
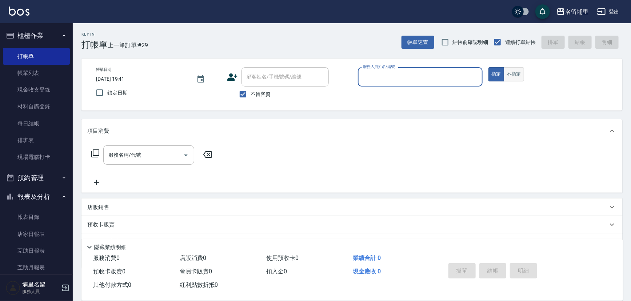
drag, startPoint x: 512, startPoint y: 71, endPoint x: 508, endPoint y: 71, distance: 4.4
click at [511, 71] on button "不指定" at bounding box center [514, 74] width 20 height 14
click at [442, 73] on input "服務人員姓名/編號" at bounding box center [420, 77] width 119 height 13
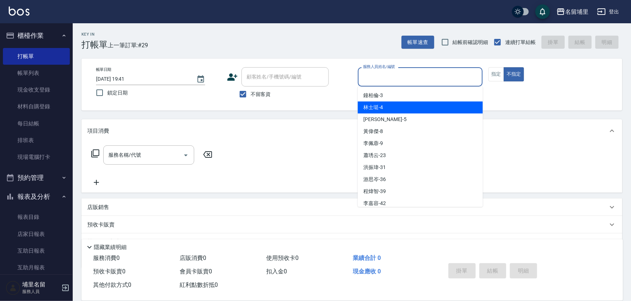
drag, startPoint x: 430, startPoint y: 107, endPoint x: 252, endPoint y: 107, distance: 177.9
click at [430, 107] on div "林士珽 -4" at bounding box center [420, 108] width 125 height 12
type input "林士珽-4"
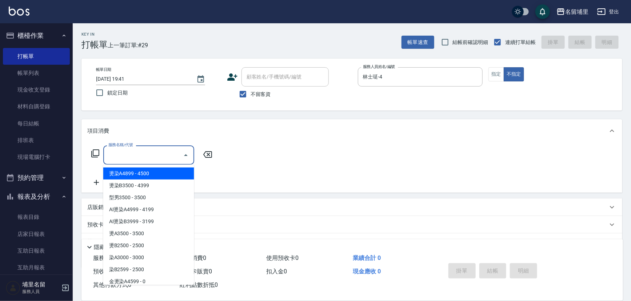
click at [116, 152] on input "服務名稱/代號" at bounding box center [143, 155] width 73 height 13
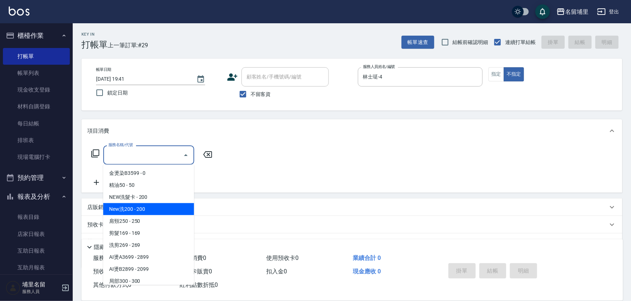
scroll to position [132, 0]
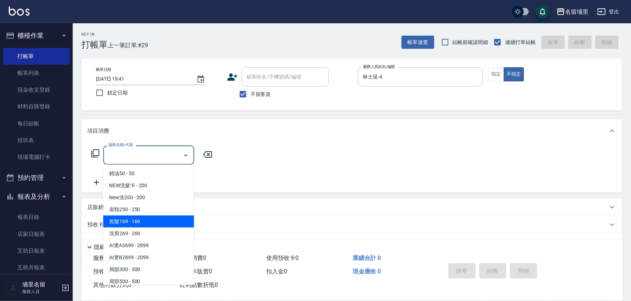
click at [148, 219] on span "剪髮169 - 169" at bounding box center [148, 222] width 91 height 12
type input "剪髮169(216)"
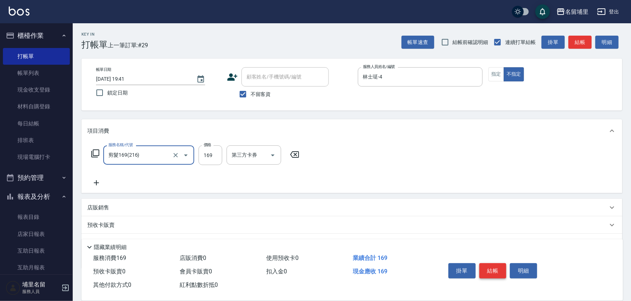
click at [492, 266] on button "結帳" at bounding box center [493, 270] width 27 height 15
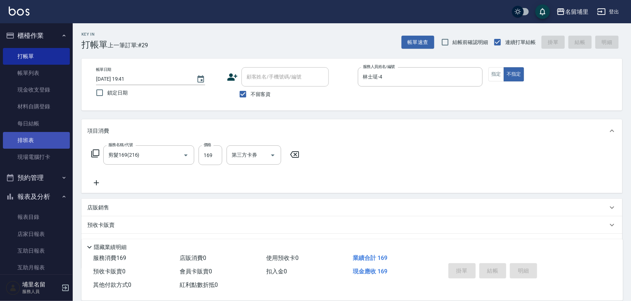
type input "2025/09/24 19:42"
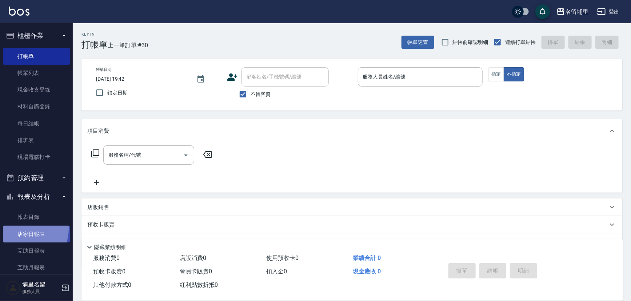
click at [24, 229] on link "店家日報表" at bounding box center [36, 234] width 67 height 17
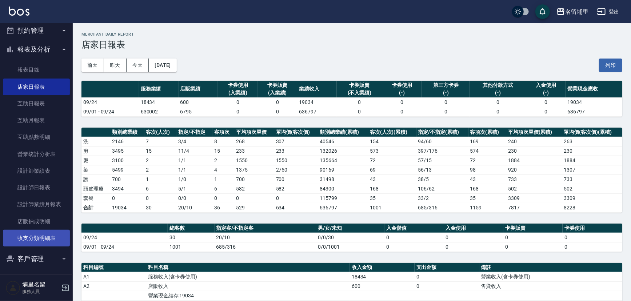
scroll to position [149, 0]
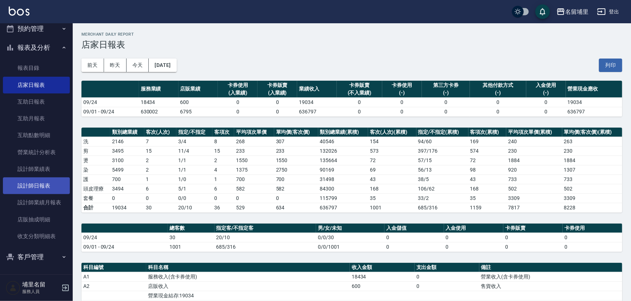
click at [47, 186] on link "設計師日報表" at bounding box center [36, 186] width 67 height 17
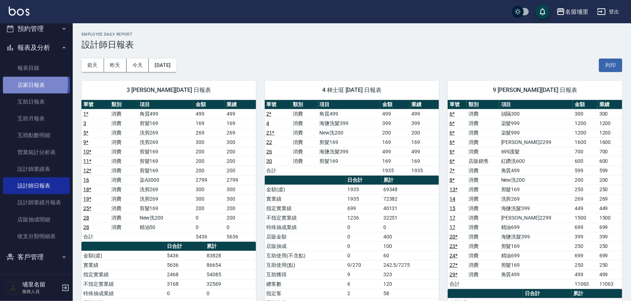
click at [29, 84] on link "店家日報表" at bounding box center [36, 85] width 67 height 17
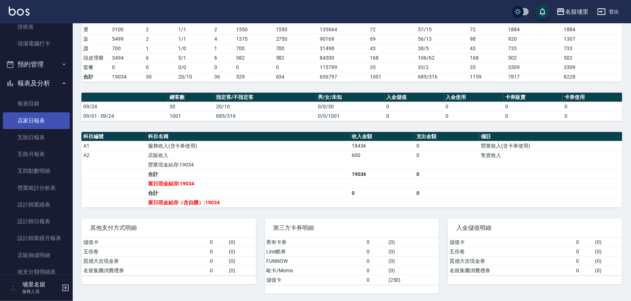
scroll to position [17, 0]
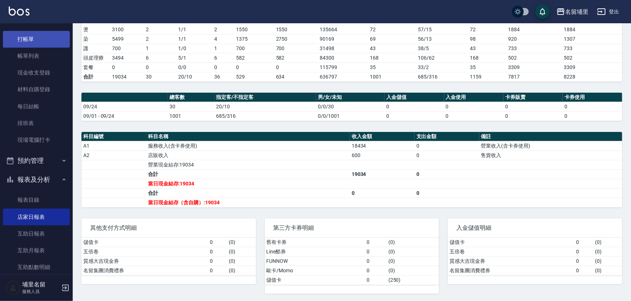
click at [29, 37] on link "打帳單" at bounding box center [36, 39] width 67 height 17
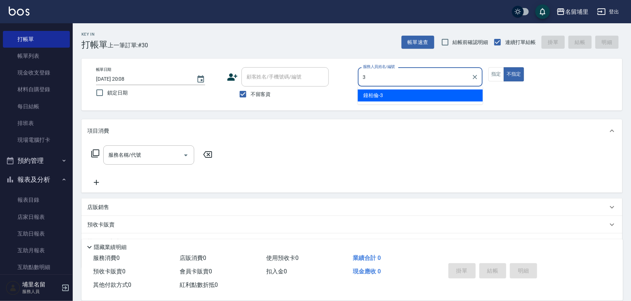
type input "鐘柏倫-3"
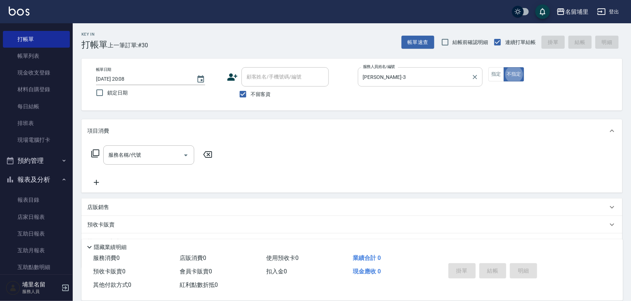
type button "false"
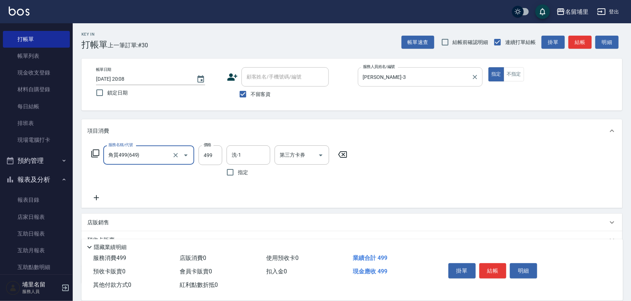
type input "角質499(649)"
type input "599"
click at [494, 267] on button "結帳" at bounding box center [493, 270] width 27 height 15
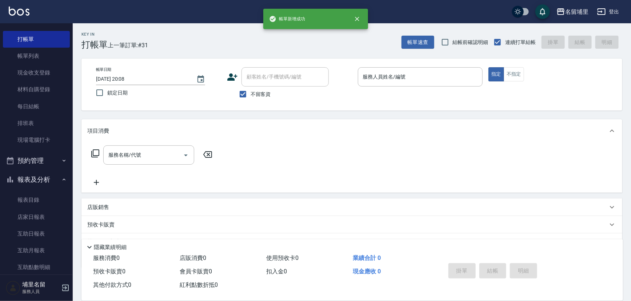
click at [399, 182] on div "服務名稱/代號 服務名稱/代號" at bounding box center [352, 168] width 541 height 50
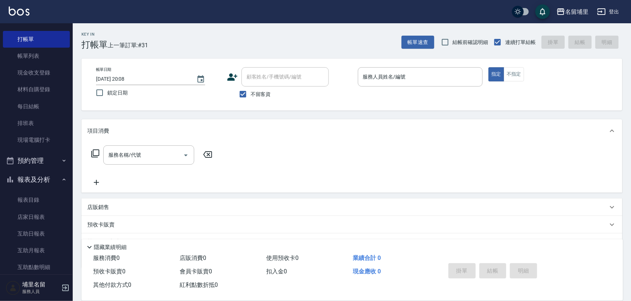
click at [353, 173] on div "服務名稱/代號 服務名稱/代號" at bounding box center [352, 168] width 541 height 50
click at [41, 215] on link "店家日報表" at bounding box center [36, 217] width 67 height 17
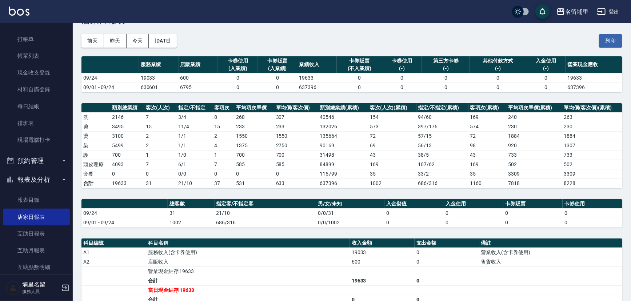
scroll to position [99, 0]
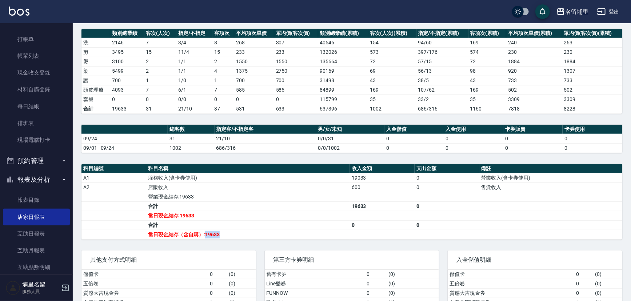
drag, startPoint x: 206, startPoint y: 234, endPoint x: 237, endPoint y: 233, distance: 31.3
click at [237, 233] on td "當日現金結存（含自購）:19633" at bounding box center [248, 234] width 204 height 9
drag, startPoint x: 230, startPoint y: 233, endPoint x: 205, endPoint y: 233, distance: 25.5
click at [205, 233] on td "當日現金結存（含自購）:19633" at bounding box center [248, 234] width 204 height 9
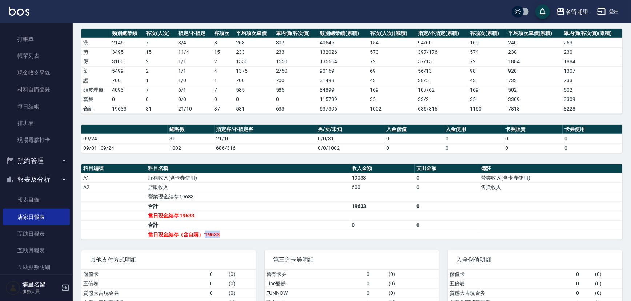
click at [205, 233] on td "當日現金結存（含自購）:19633" at bounding box center [248, 234] width 204 height 9
drag, startPoint x: 205, startPoint y: 233, endPoint x: 243, endPoint y: 234, distance: 38.2
click at [243, 234] on td "當日現金結存（含自購）:19633" at bounding box center [248, 234] width 204 height 9
drag, startPoint x: 233, startPoint y: 236, endPoint x: 206, endPoint y: 232, distance: 27.1
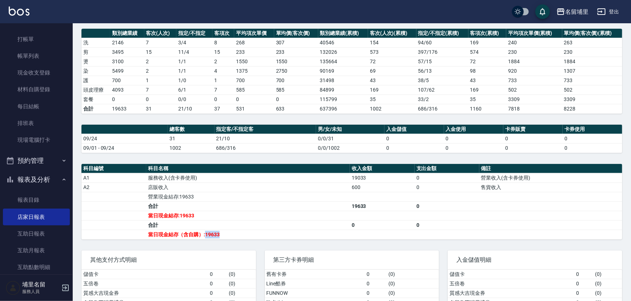
click at [206, 232] on td "當日現金結存（含自購）:19633" at bounding box center [248, 234] width 204 height 9
click at [245, 231] on td "當日現金結存（含自購）:19633" at bounding box center [248, 234] width 204 height 9
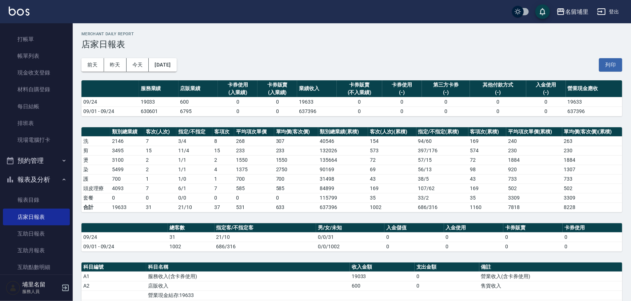
scroll to position [0, 0]
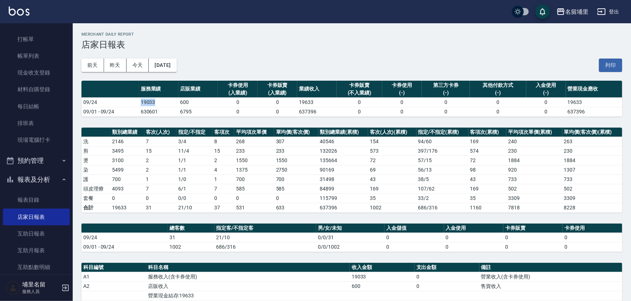
drag, startPoint x: 160, startPoint y: 102, endPoint x: 139, endPoint y: 102, distance: 21.1
click at [139, 102] on td "19033" at bounding box center [159, 102] width 40 height 9
drag, startPoint x: 178, startPoint y: 104, endPoint x: 220, endPoint y: 103, distance: 42.2
click at [220, 103] on tr "09/24 19033 600 0 0 19633 0 0 0 0 0 19633" at bounding box center [352, 102] width 541 height 9
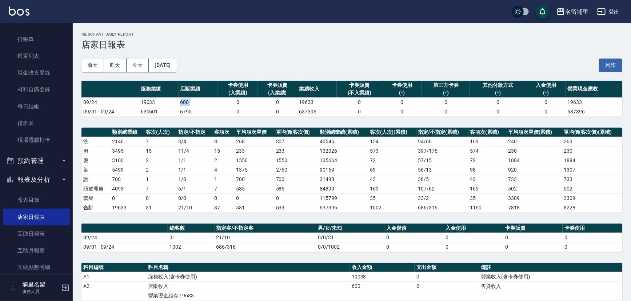
click at [220, 103] on td "0" at bounding box center [238, 102] width 40 height 9
drag, startPoint x: 198, startPoint y: 99, endPoint x: 170, endPoint y: 100, distance: 27.3
click at [170, 100] on tr "09/24 19033 600 0 0 19633 0 0 0 0 0 19633" at bounding box center [352, 102] width 541 height 9
click at [174, 102] on td "19033" at bounding box center [159, 102] width 40 height 9
drag, startPoint x: 175, startPoint y: 103, endPoint x: 191, endPoint y: 102, distance: 16.7
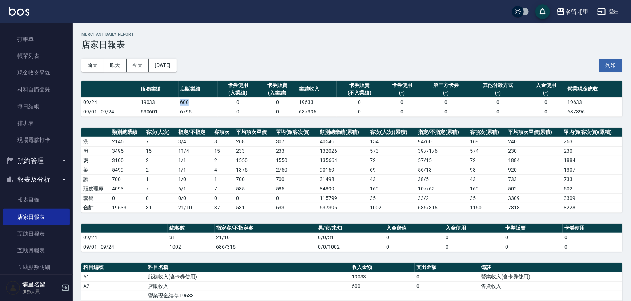
click at [191, 102] on tr "09/24 19033 600 0 0 19633 0 0 0 0 0 19633" at bounding box center [352, 102] width 541 height 9
click at [191, 102] on td "600" at bounding box center [199, 102] width 40 height 9
drag, startPoint x: 154, startPoint y: 189, endPoint x: 137, endPoint y: 189, distance: 16.7
click at [137, 189] on tr "頭皮理療 4093 7 6 / 1 7 585 585 84899 169 107 / 62 169 502 502" at bounding box center [352, 188] width 541 height 9
click at [137, 189] on td "4093" at bounding box center [127, 188] width 34 height 9
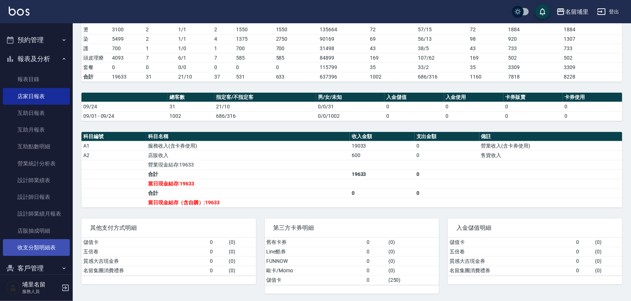
scroll to position [149, 0]
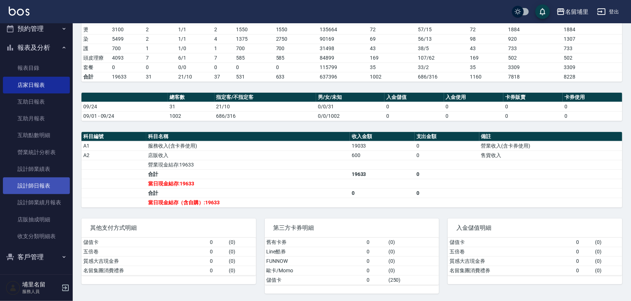
click at [37, 182] on link "設計師日報表" at bounding box center [36, 186] width 67 height 17
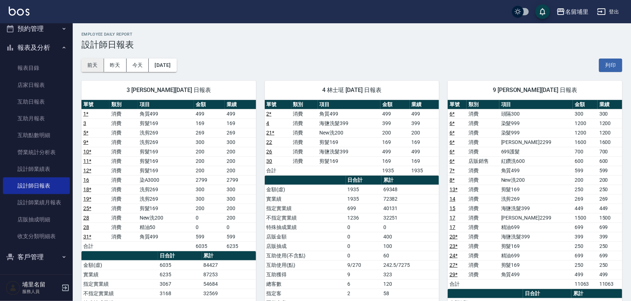
click at [94, 63] on button "前天" at bounding box center [93, 65] width 23 height 13
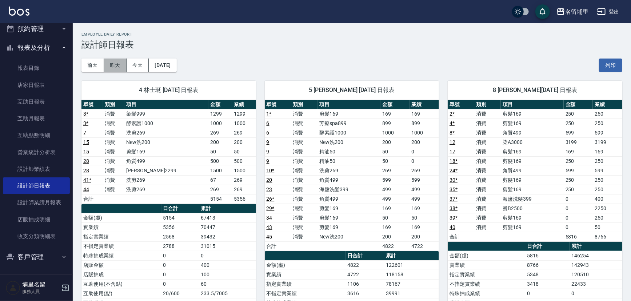
click at [118, 65] on button "昨天" at bounding box center [115, 65] width 23 height 13
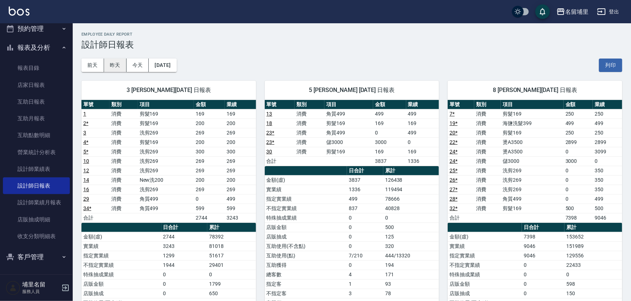
click at [118, 64] on button "昨天" at bounding box center [115, 65] width 23 height 13
click at [122, 67] on button "昨天" at bounding box center [115, 65] width 23 height 13
click at [131, 65] on button "今天" at bounding box center [138, 65] width 23 height 13
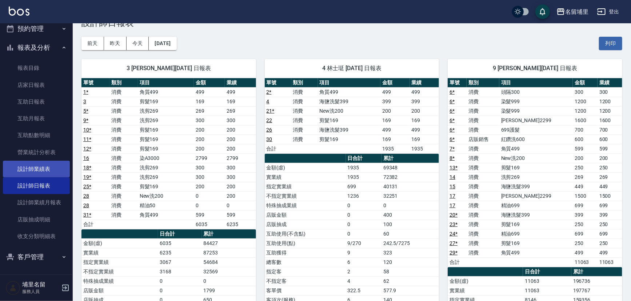
scroll to position [33, 0]
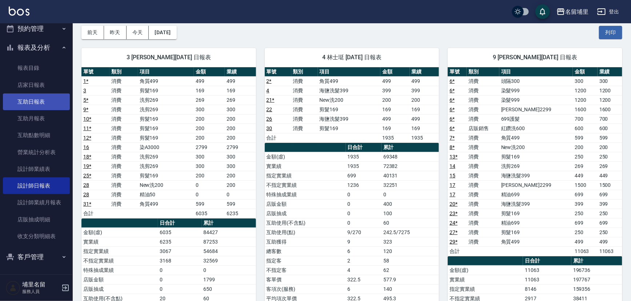
click at [34, 98] on link "互助日報表" at bounding box center [36, 102] width 67 height 17
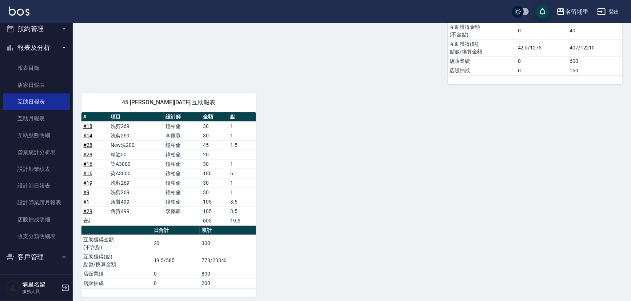
scroll to position [305, 0]
